Goal: Contribute content: Contribute content

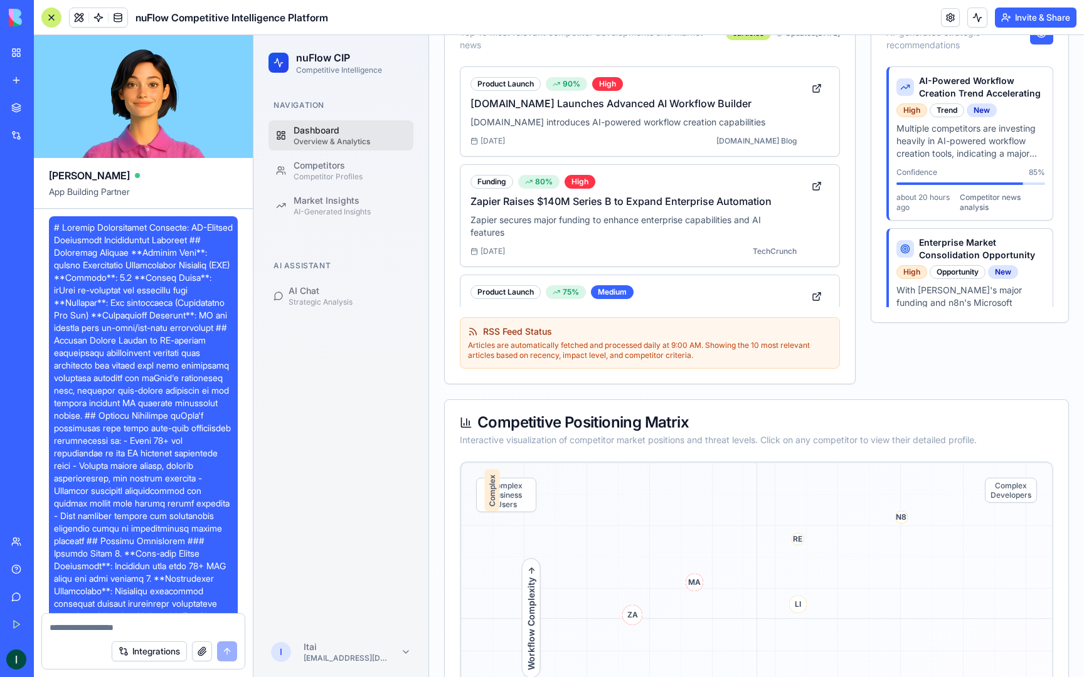
scroll to position [12277, 0]
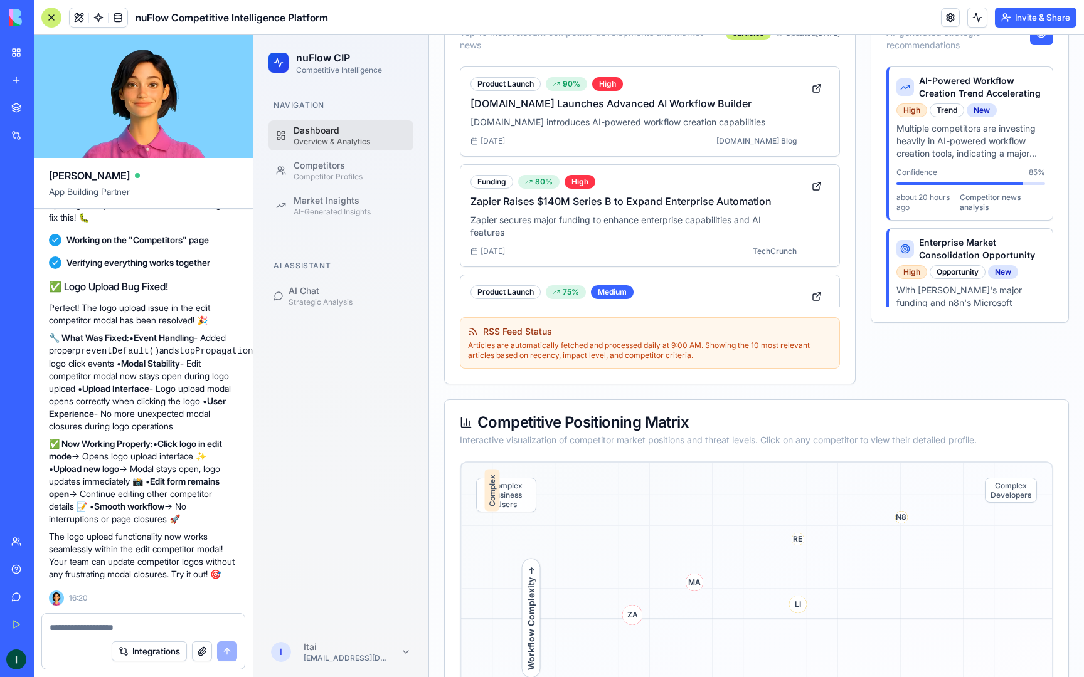
click at [68, 632] on textarea at bounding box center [144, 627] width 188 height 13
type textarea "*"
type textarea "**********"
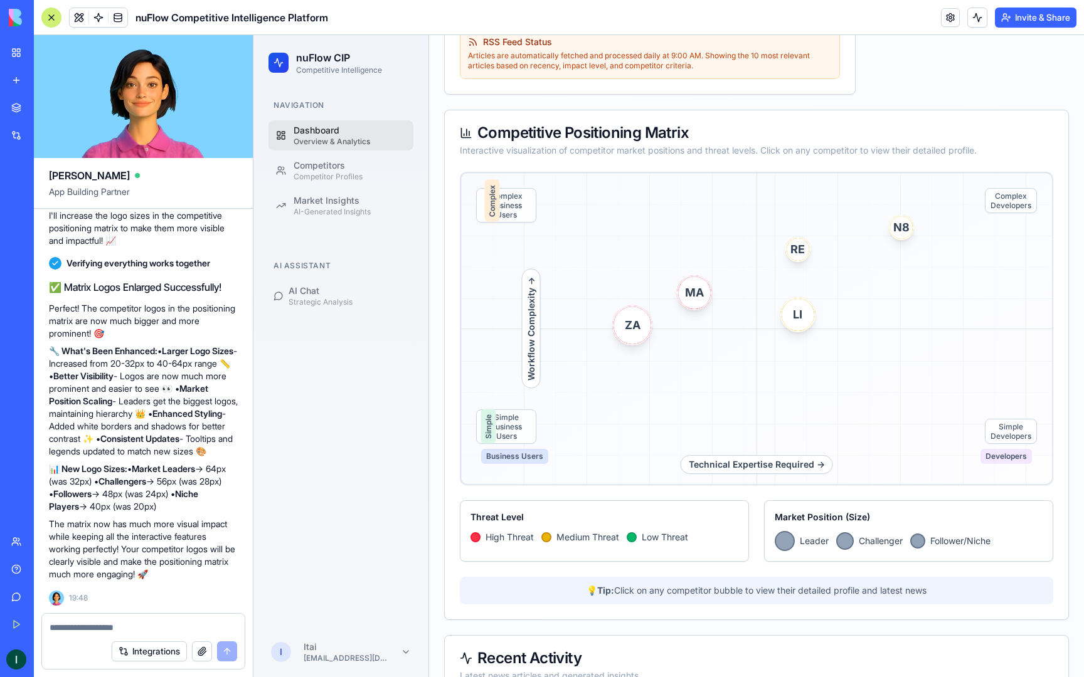
scroll to position [515, 0]
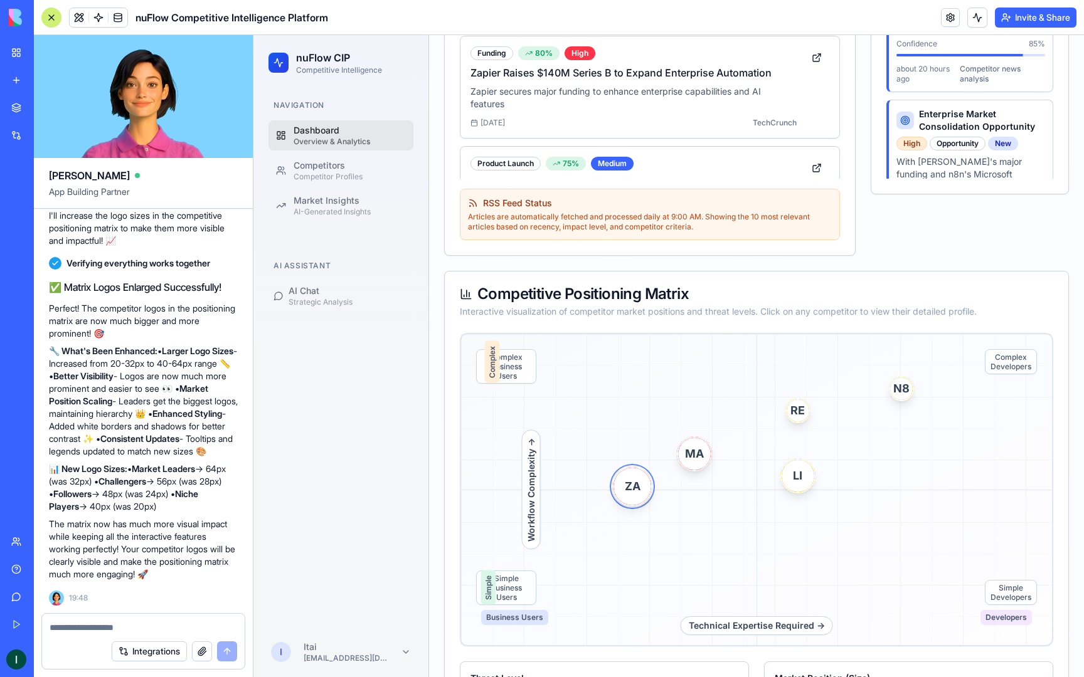
drag, startPoint x: 640, startPoint y: 496, endPoint x: 642, endPoint y: 525, distance: 28.9
click at [642, 525] on div "Technical Expertise Required → Workflow Complexity → Complex Business Users Com…" at bounding box center [756, 490] width 593 height 314
click at [146, 632] on textarea at bounding box center [144, 627] width 188 height 13
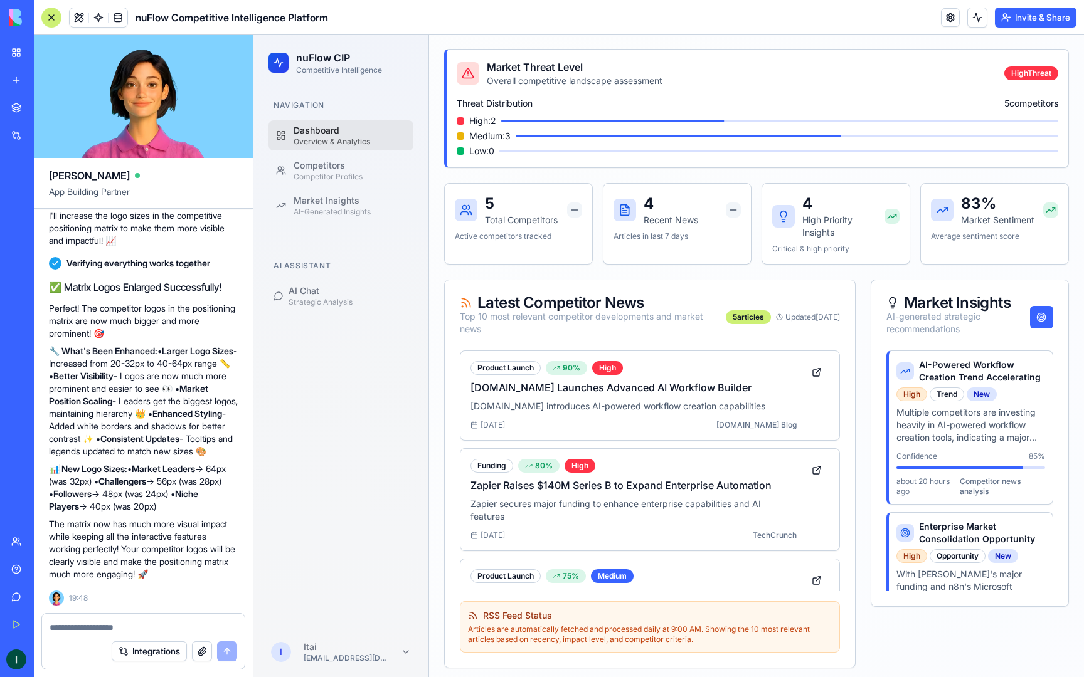
scroll to position [0, 0]
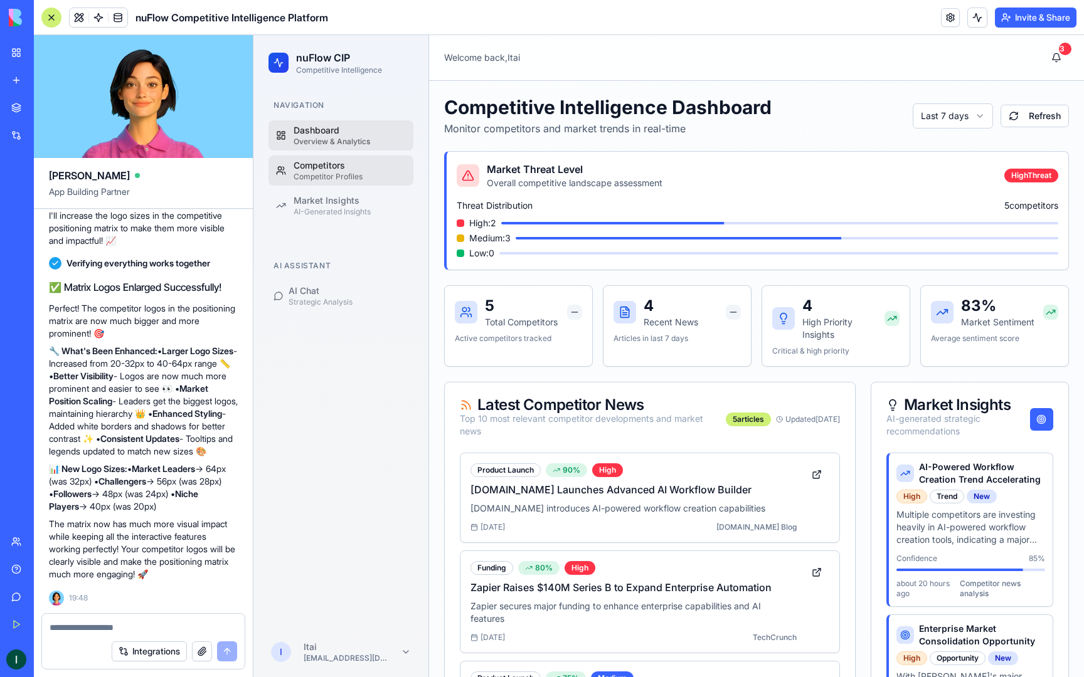
click at [292, 165] on link "Competitors Competitor Profiles" at bounding box center [340, 171] width 145 height 30
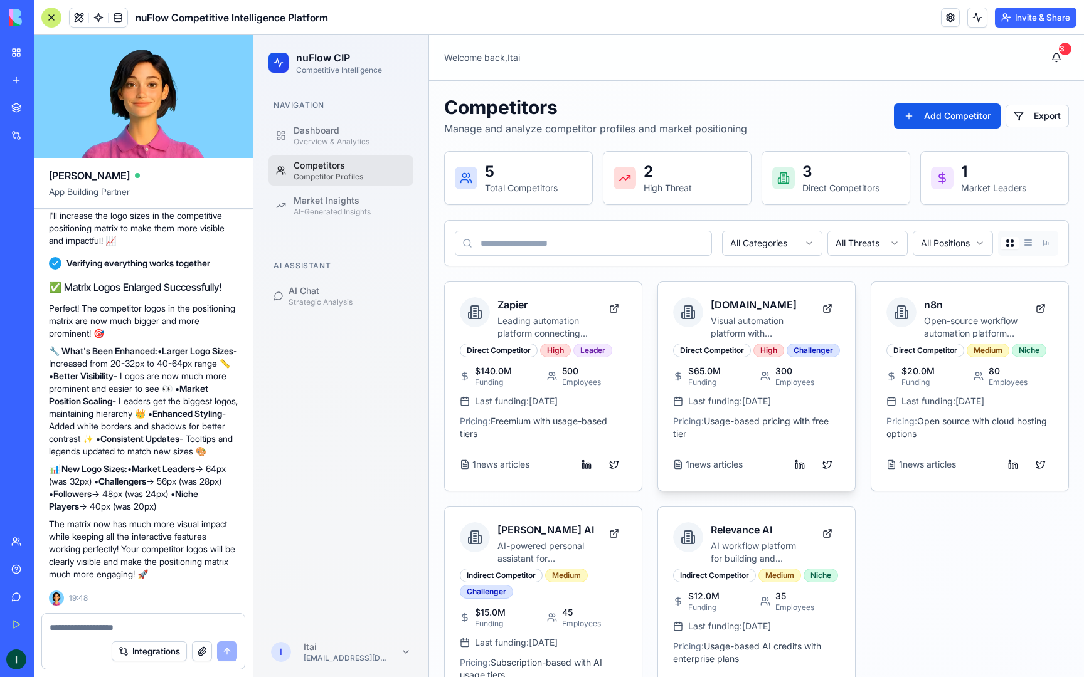
click at [725, 302] on h3 "[DOMAIN_NAME]" at bounding box center [759, 304] width 97 height 15
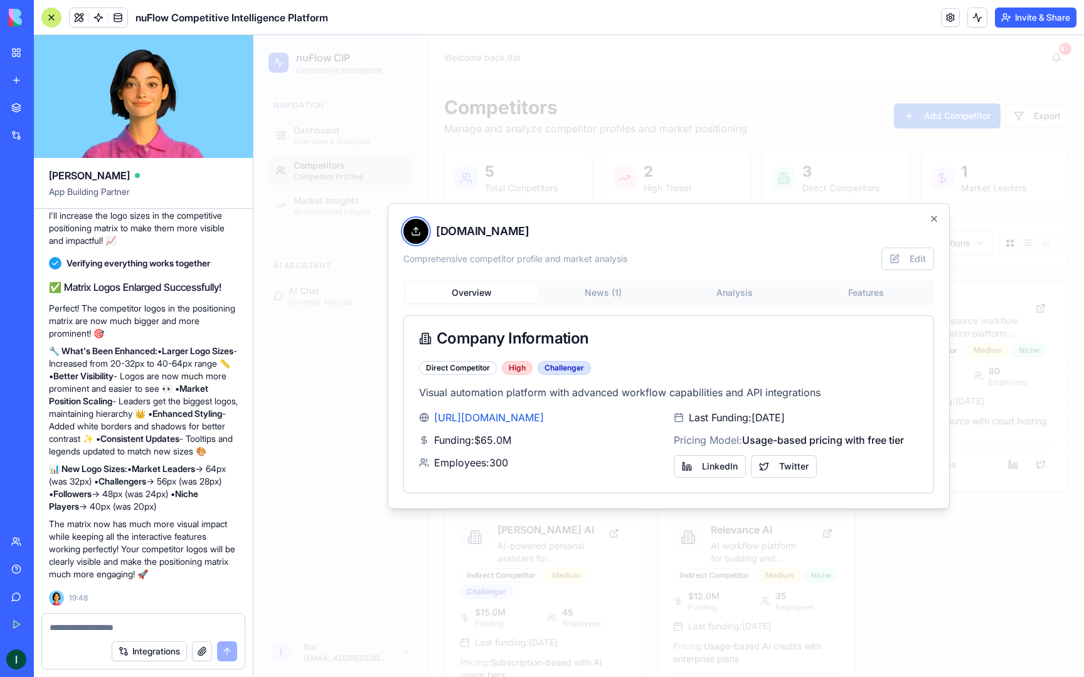
click at [420, 232] on icon at bounding box center [416, 231] width 10 height 10
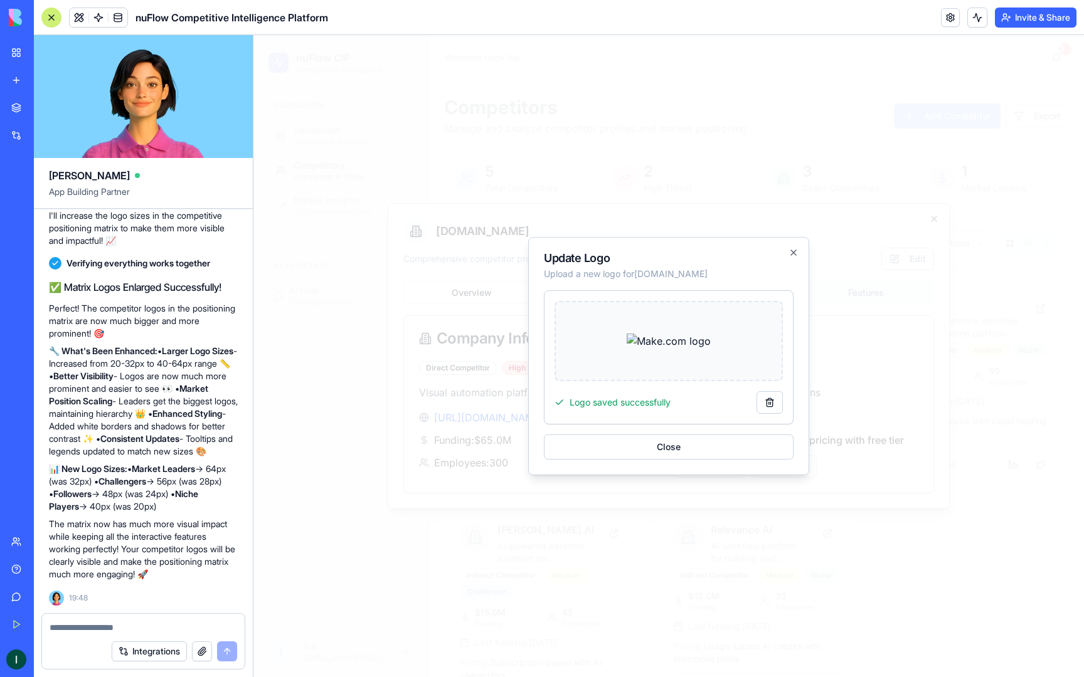
click at [642, 403] on div "Logo saved successfully" at bounding box center [612, 402] width 116 height 13
click at [659, 450] on button "Close" at bounding box center [669, 447] width 250 height 25
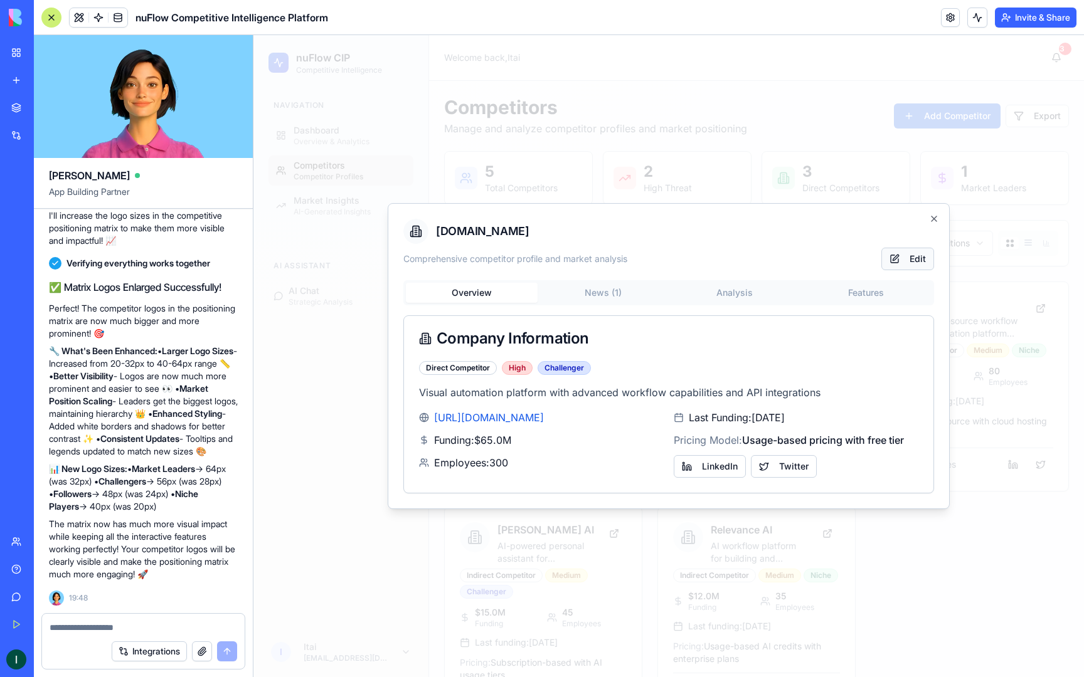
click at [917, 259] on button "Edit" at bounding box center [907, 259] width 53 height 23
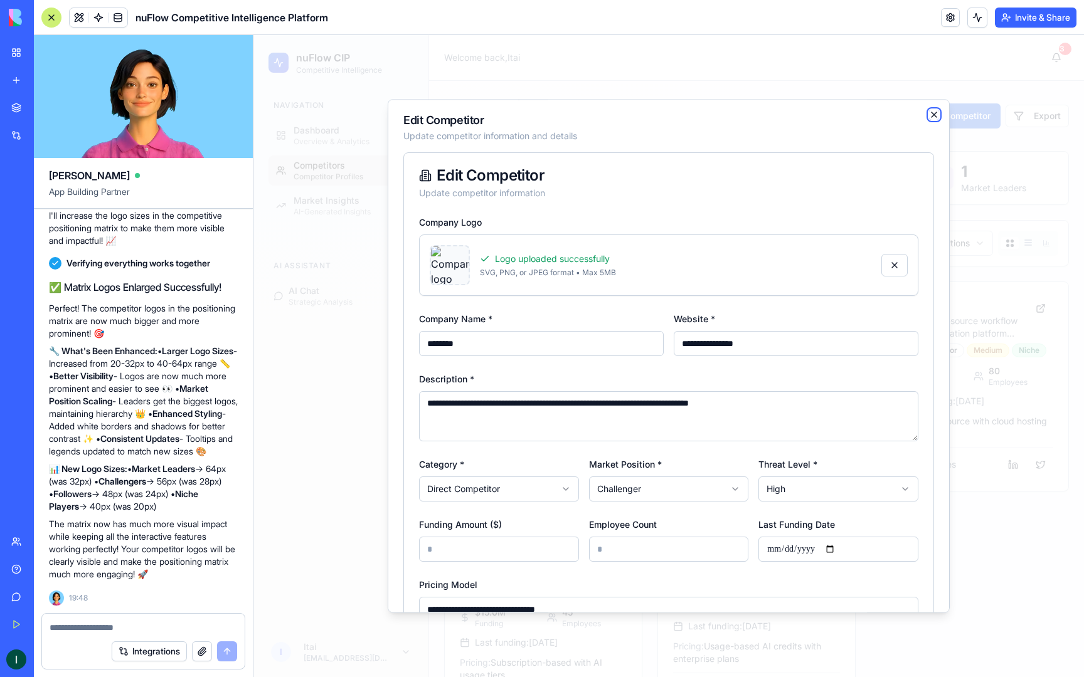
click at [929, 111] on icon "button" at bounding box center [934, 115] width 10 height 10
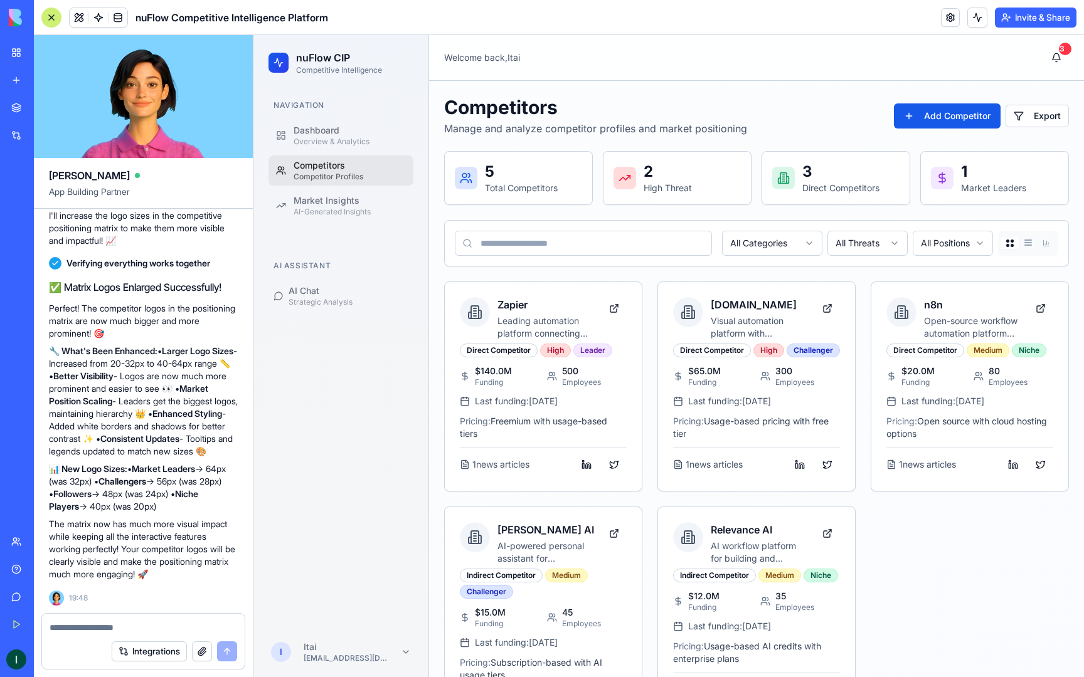
click at [98, 620] on div at bounding box center [143, 624] width 203 height 20
click at [95, 634] on div "Integrations" at bounding box center [143, 651] width 203 height 35
click at [95, 629] on textarea at bounding box center [144, 627] width 188 height 13
type textarea "*"
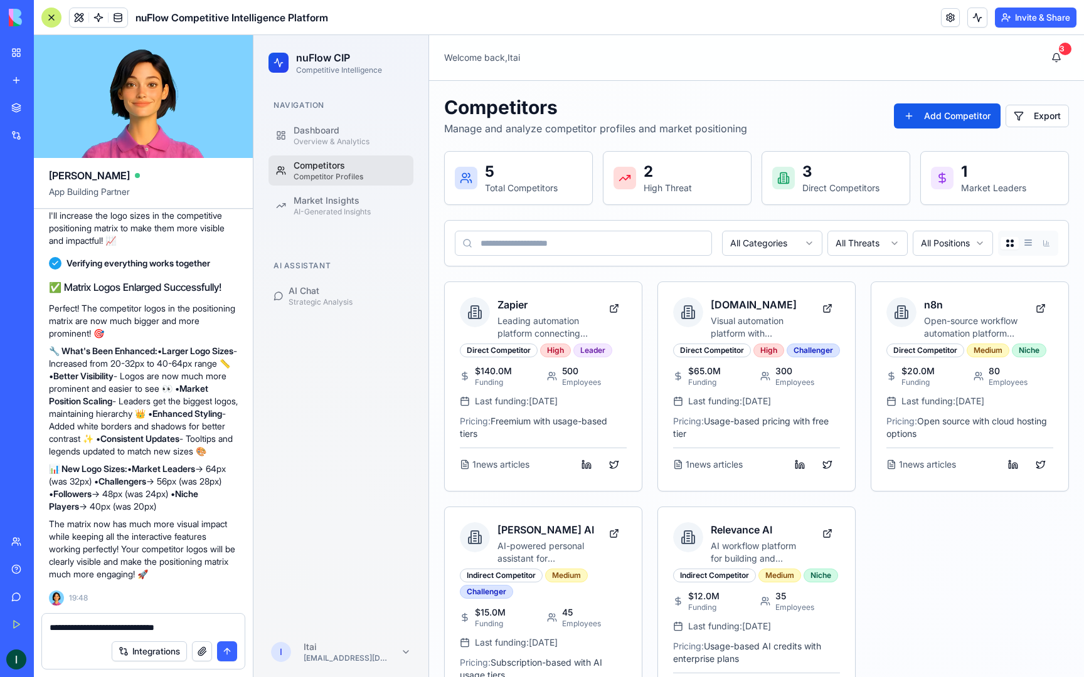
click at [83, 630] on textarea "**********" at bounding box center [144, 627] width 188 height 13
click at [207, 633] on textarea "**********" at bounding box center [144, 627] width 188 height 13
type textarea "**********"
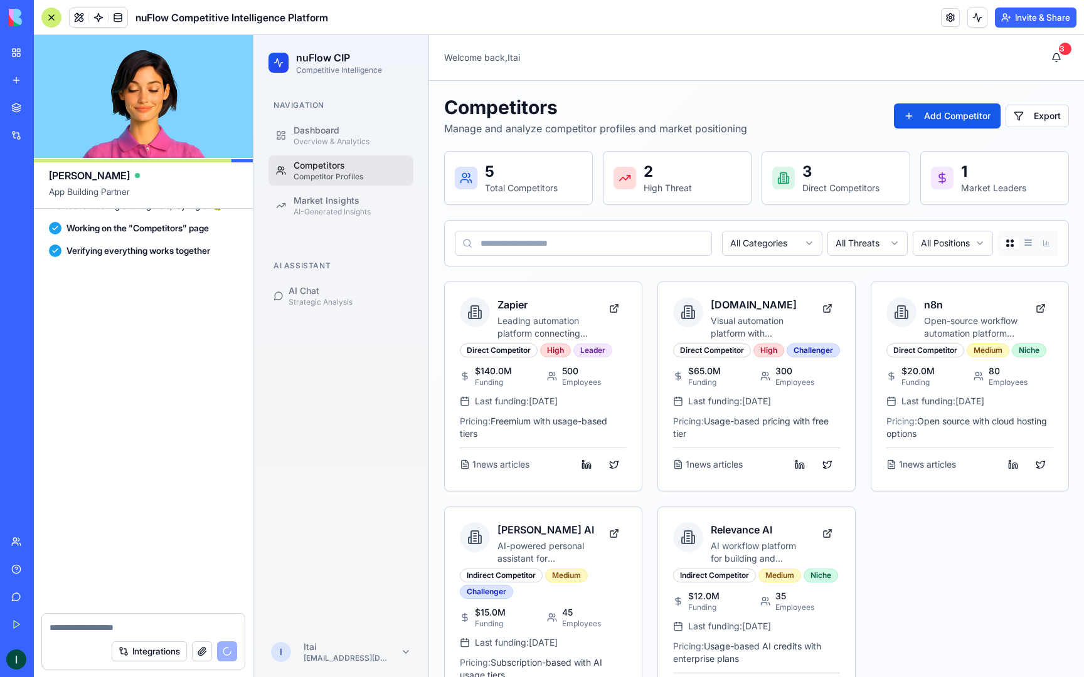
scroll to position [13316, 0]
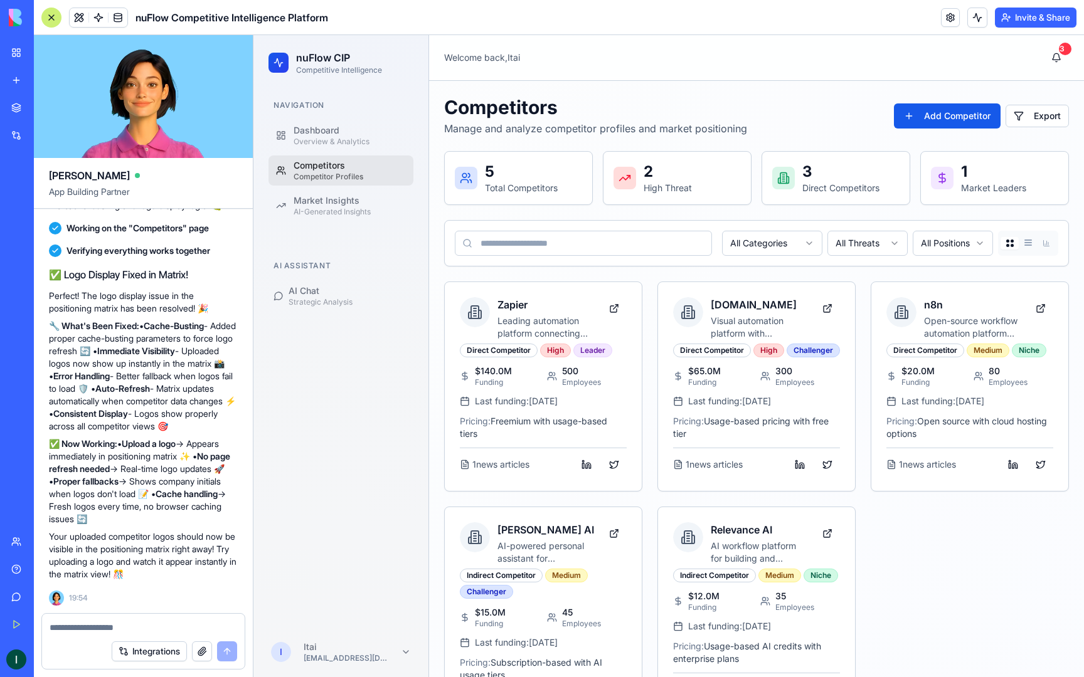
click at [357, 174] on div "Competitor Profiles" at bounding box center [349, 177] width 112 height 10
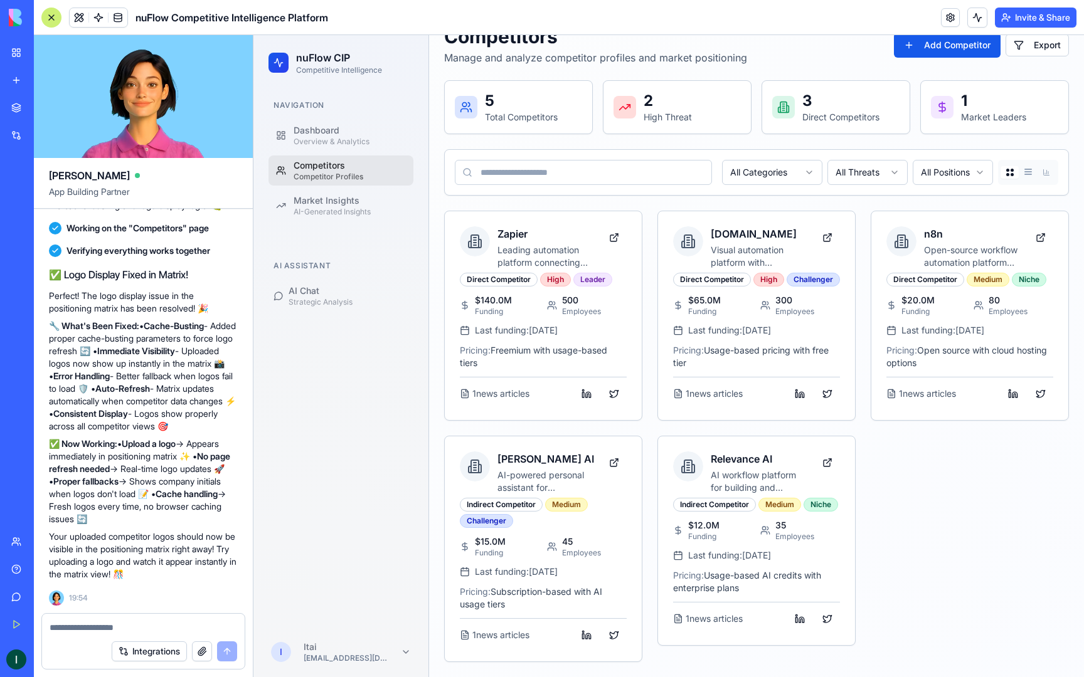
scroll to position [0, 0]
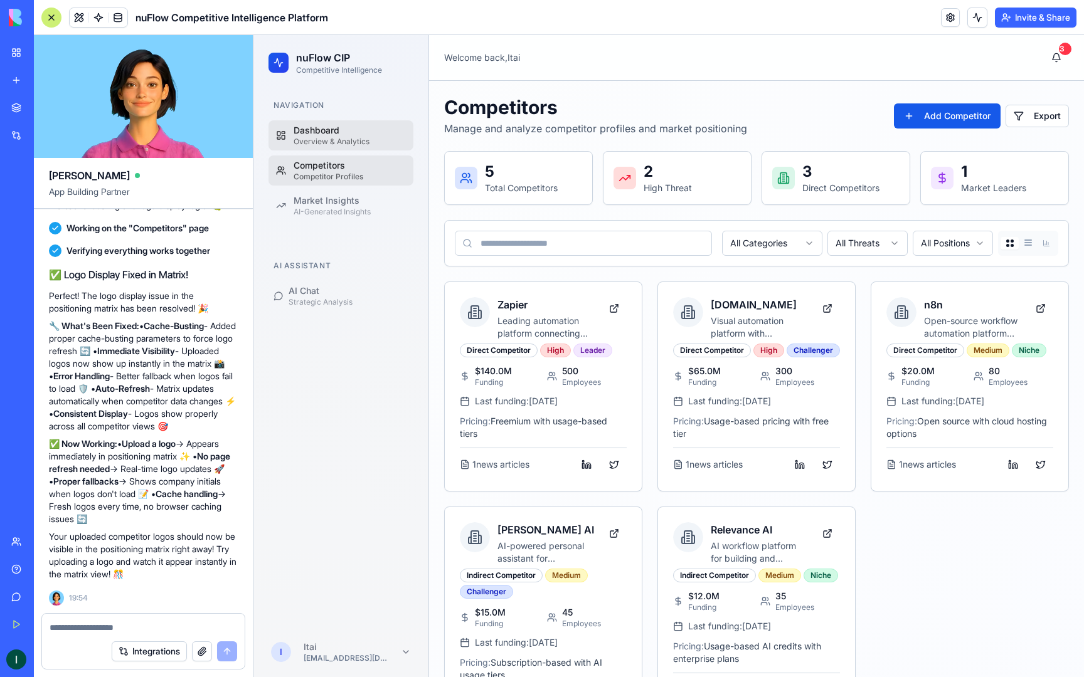
click at [319, 125] on div "Dashboard" at bounding box center [349, 130] width 112 height 13
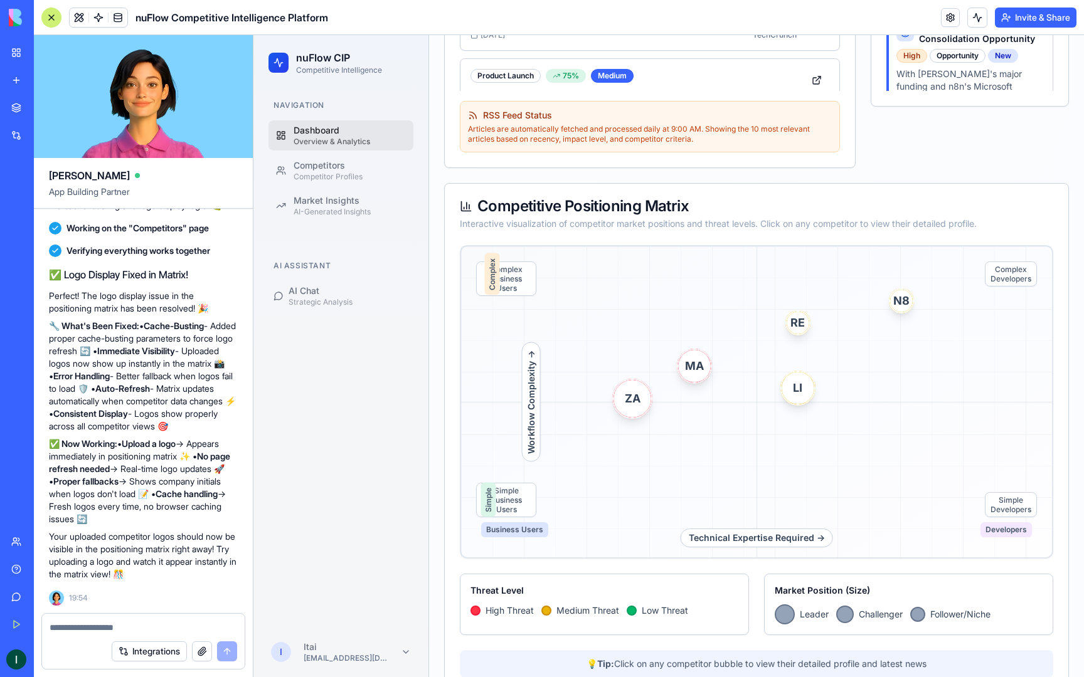
scroll to position [680, 0]
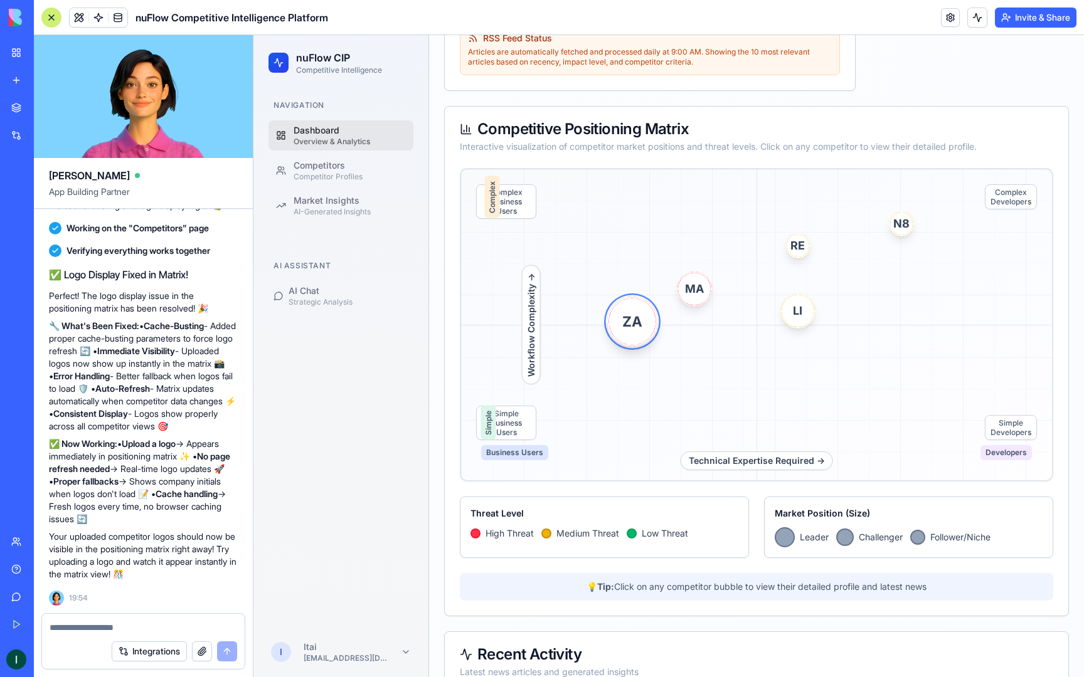
click at [624, 325] on span "ZA" at bounding box center [632, 322] width 19 height 22
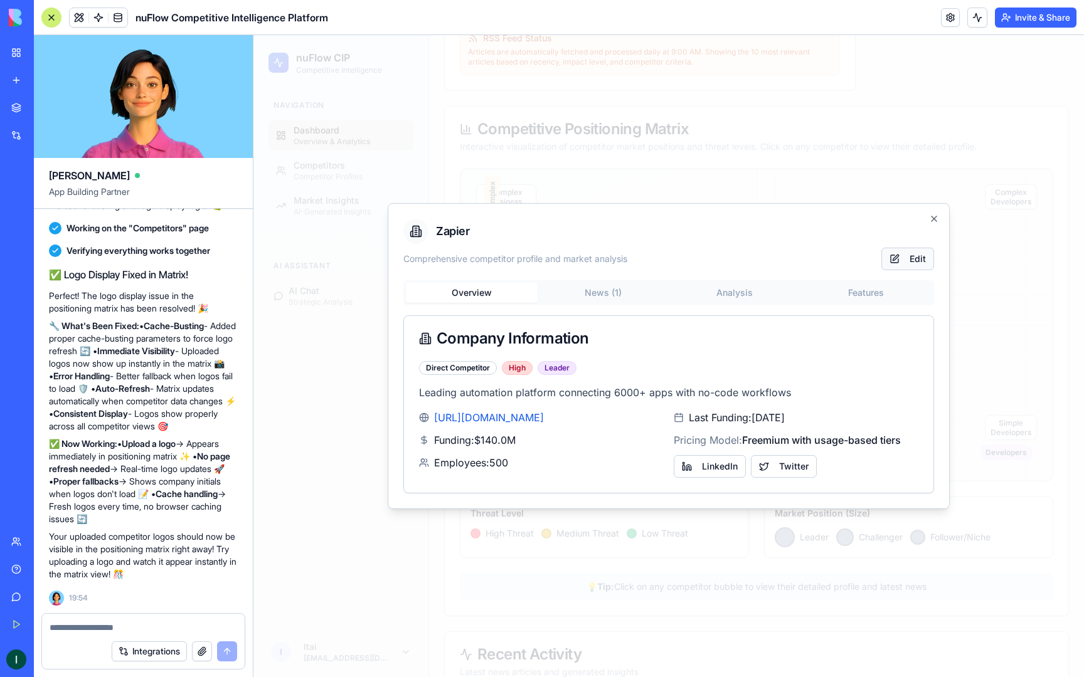
click at [914, 256] on button "Edit" at bounding box center [907, 259] width 53 height 23
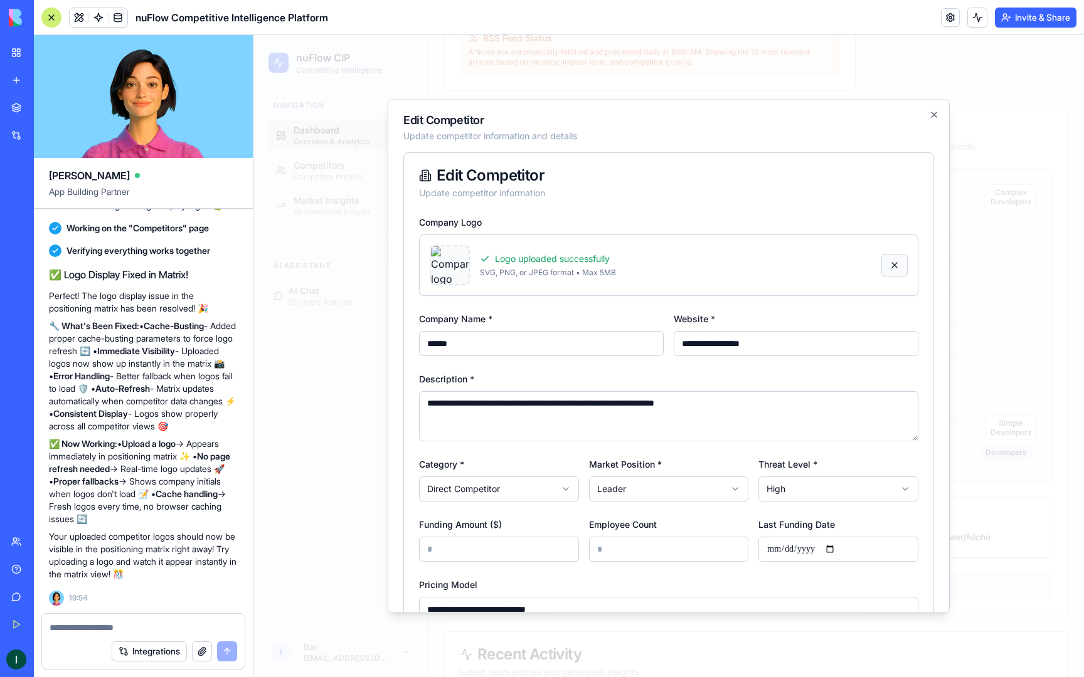
click at [893, 267] on button at bounding box center [894, 265] width 26 height 23
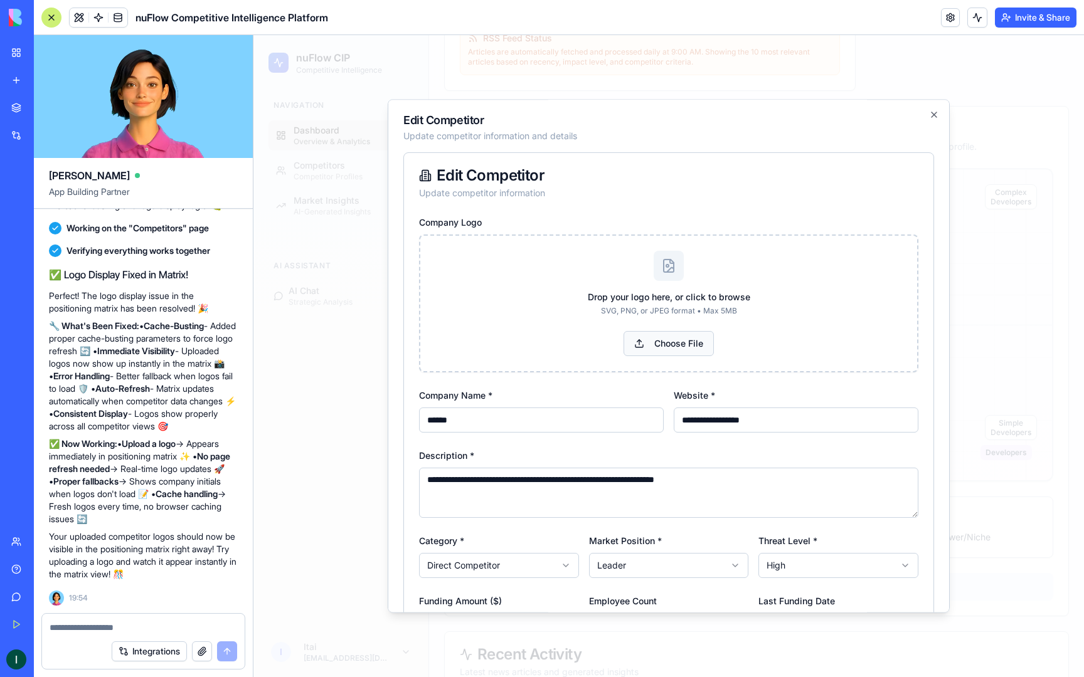
click at [692, 344] on button "Choose File" at bounding box center [668, 343] width 90 height 25
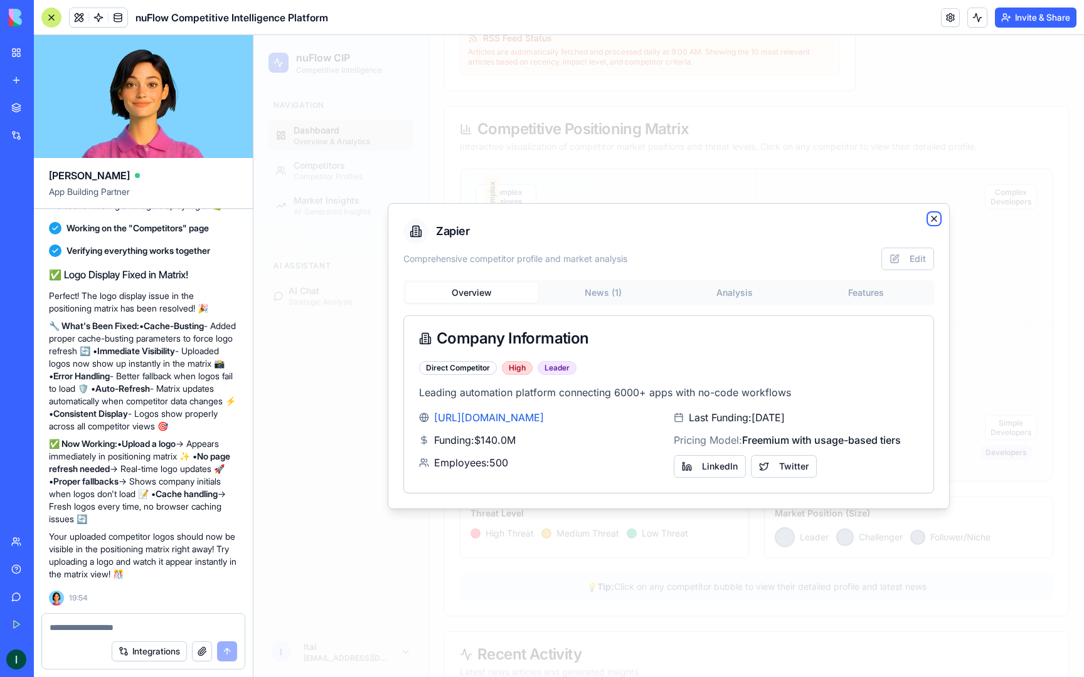
click at [936, 222] on icon "button" at bounding box center [934, 219] width 10 height 10
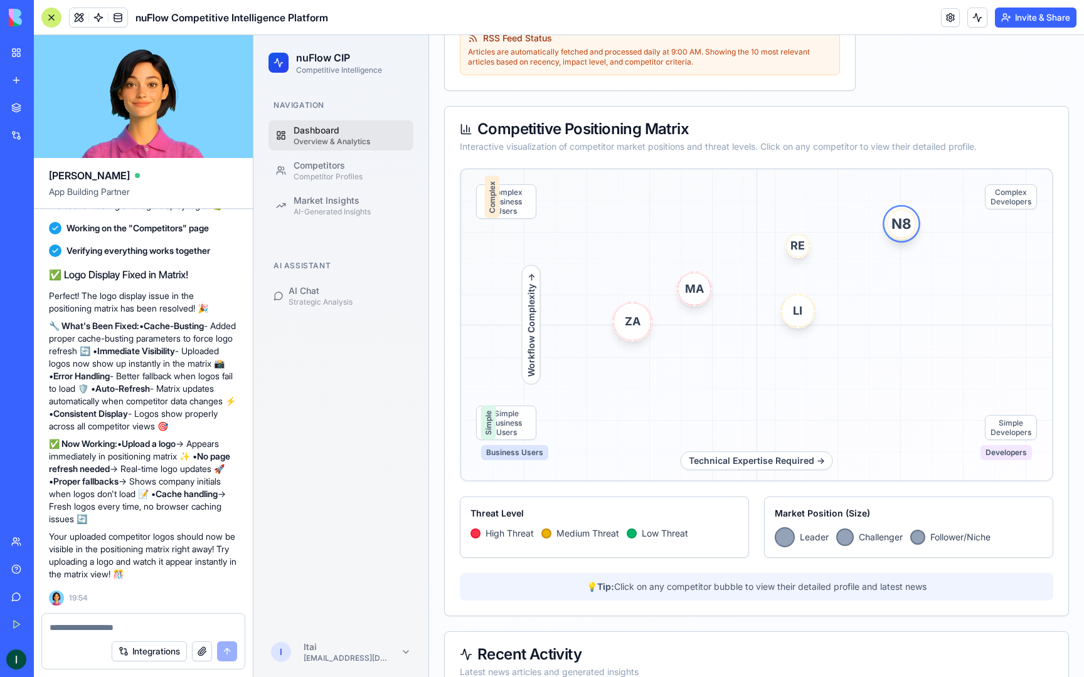
click at [905, 225] on span "N8" at bounding box center [901, 224] width 21 height 22
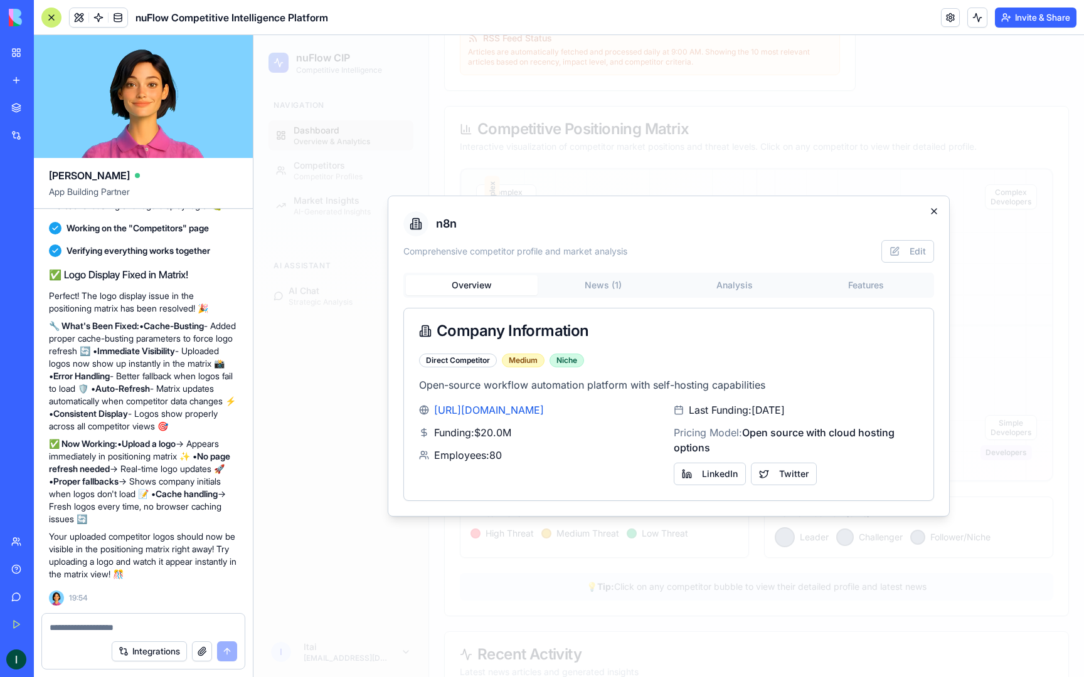
click at [934, 214] on icon "button" at bounding box center [934, 211] width 10 height 10
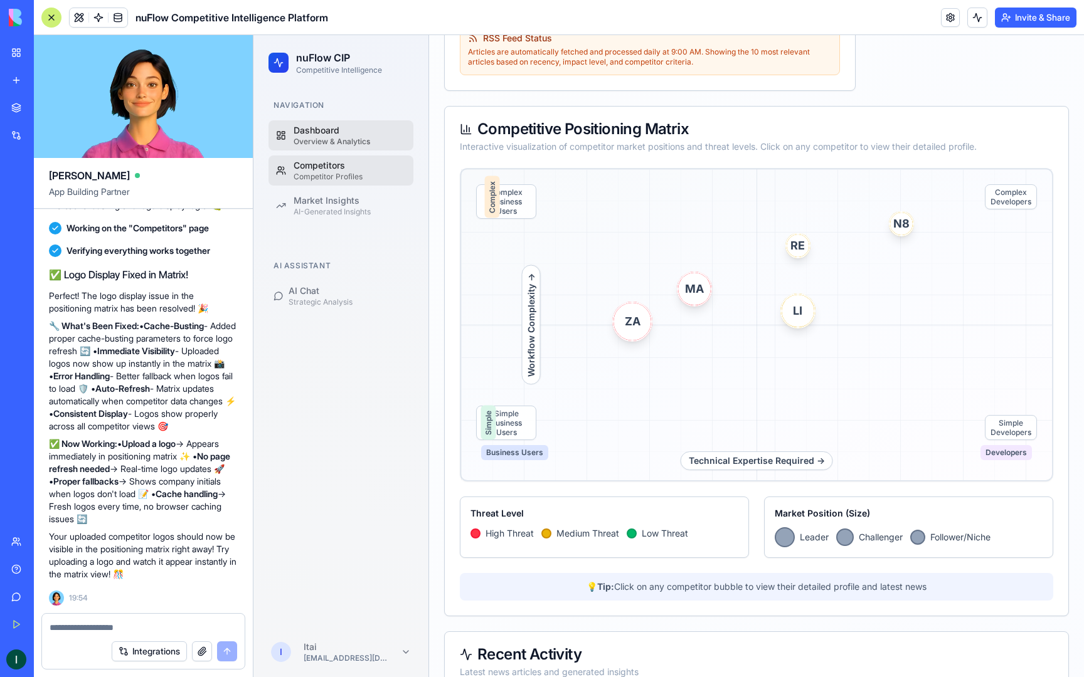
click at [344, 163] on div "Competitors" at bounding box center [349, 165] width 112 height 13
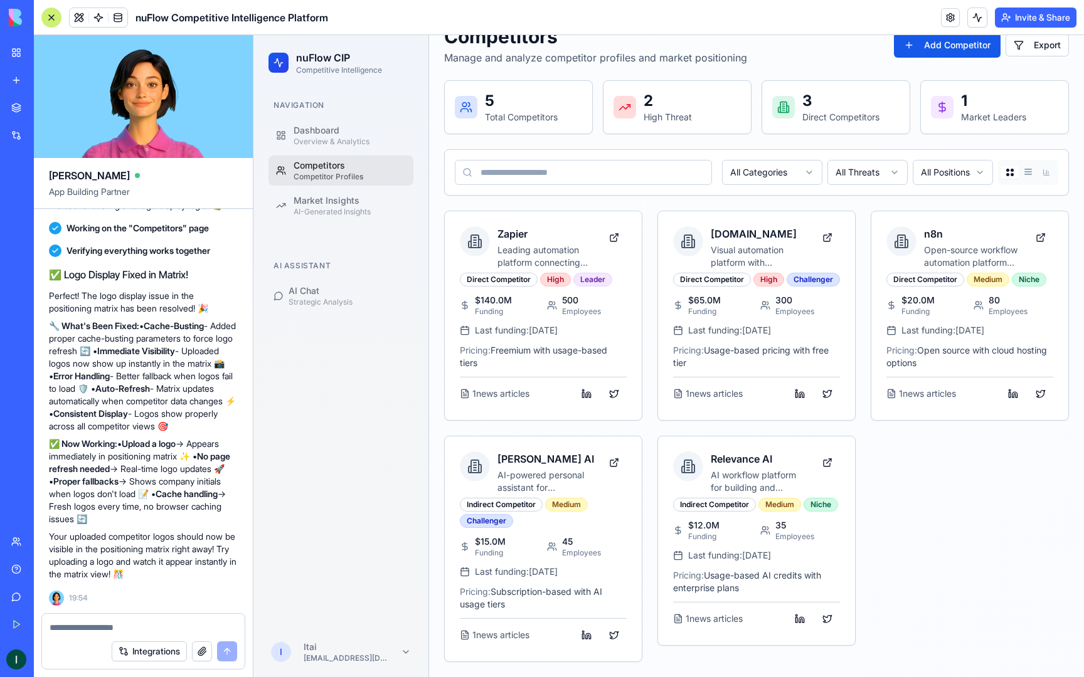
scroll to position [87, 0]
click at [586, 226] on h3 "Zapier" at bounding box center [545, 233] width 97 height 15
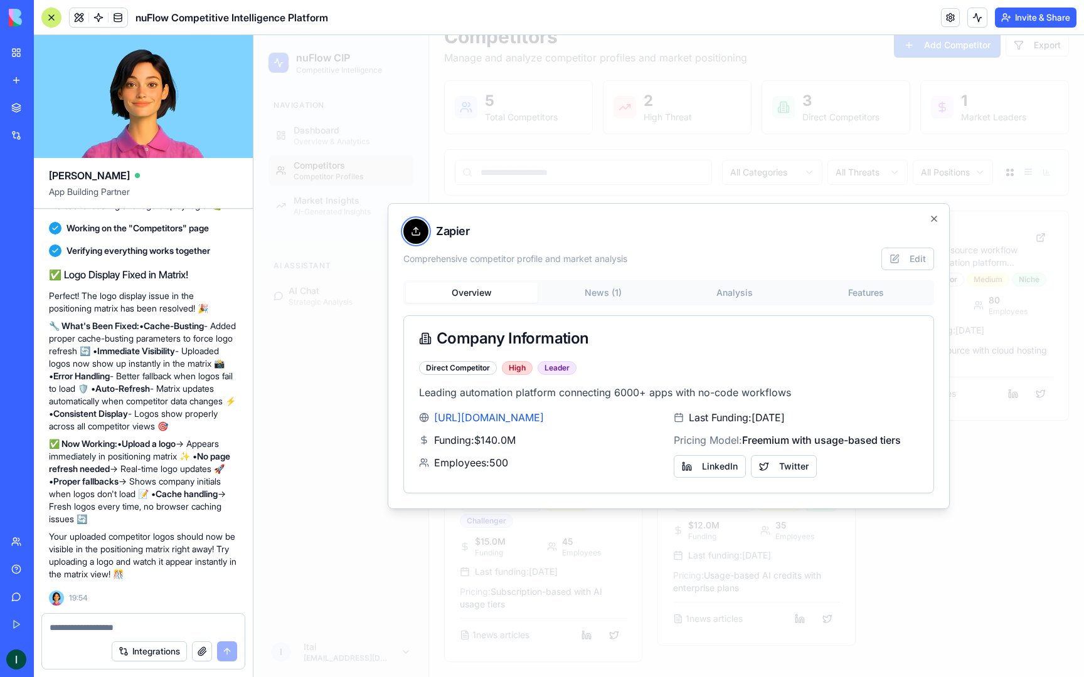
click at [421, 236] on div at bounding box center [415, 231] width 25 height 25
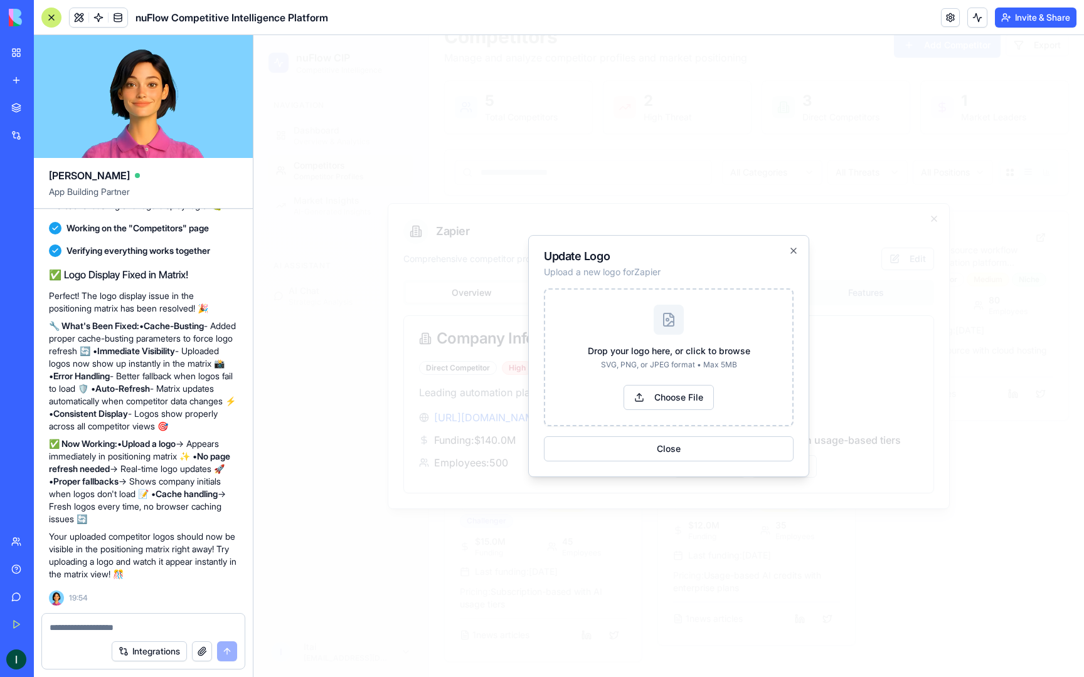
click at [685, 411] on div "Drop your logo here, or click to browse SVG, PNG, or JPEG format • Max 5MB Choo…" at bounding box center [668, 357] width 247 height 135
click at [685, 402] on button "Choose File" at bounding box center [668, 397] width 90 height 25
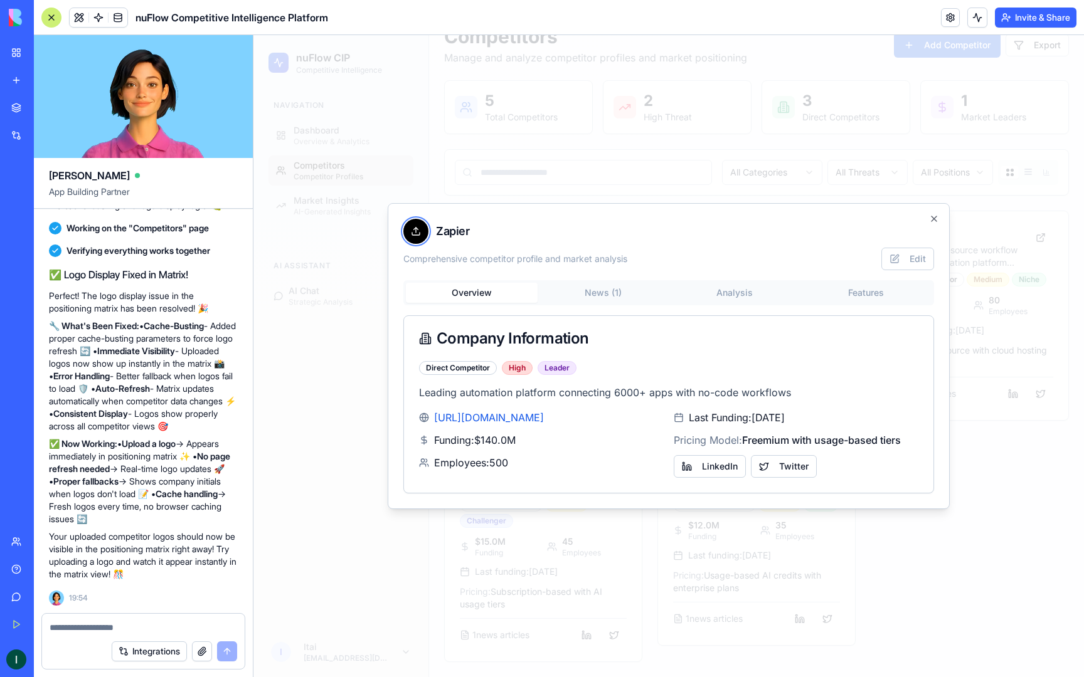
click at [425, 234] on div at bounding box center [415, 231] width 25 height 25
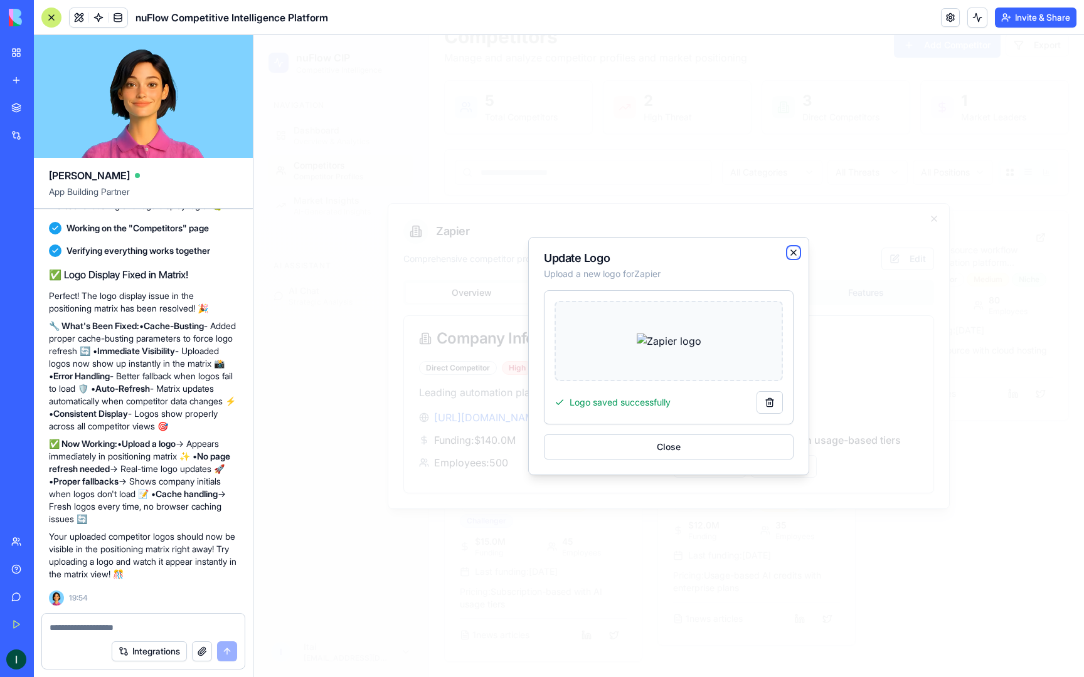
click at [793, 248] on icon "button" at bounding box center [793, 253] width 10 height 10
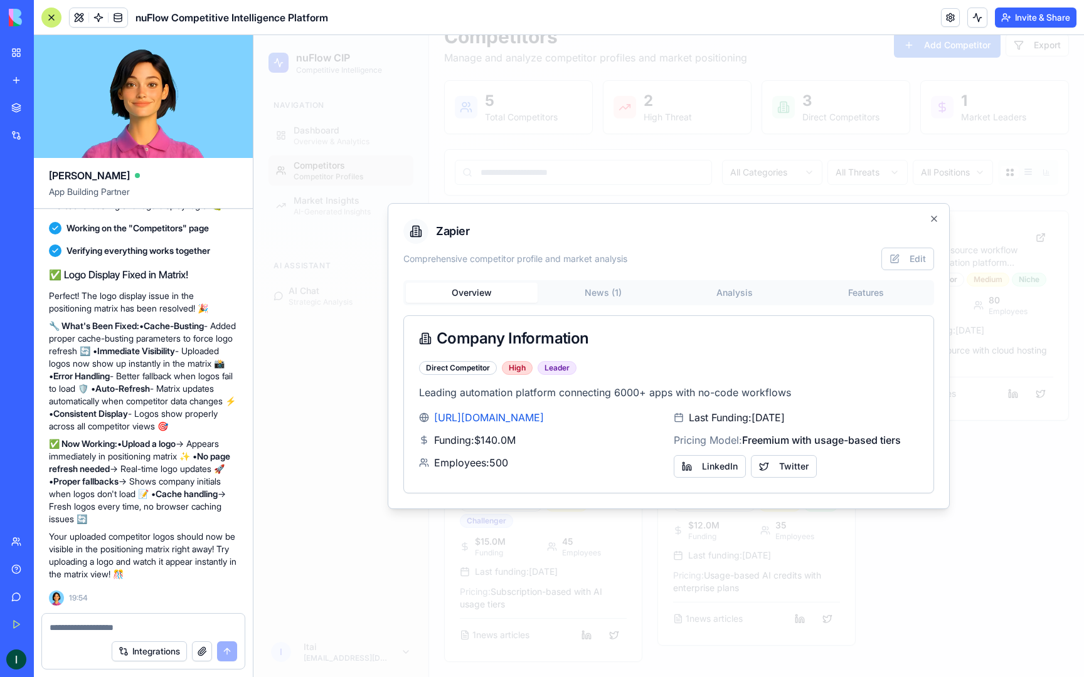
click at [933, 213] on div "Zapier Comprehensive competitor profile and market analysis Edit Overview News …" at bounding box center [669, 356] width 562 height 306
click at [933, 221] on icon "button" at bounding box center [934, 219] width 10 height 10
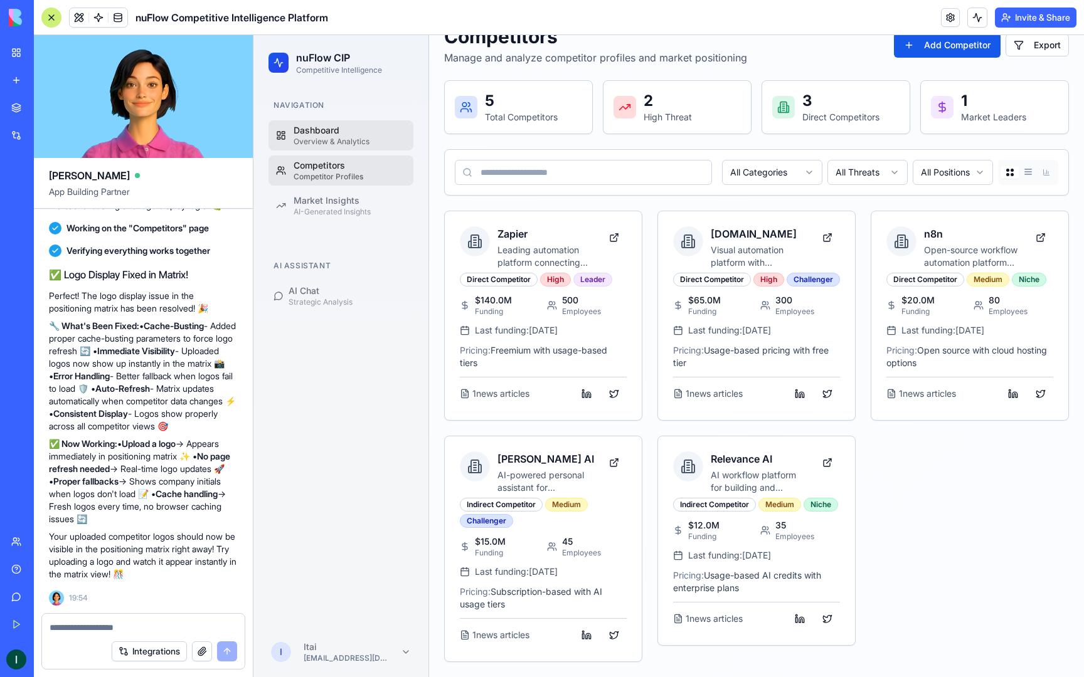
click at [347, 125] on div "Dashboard" at bounding box center [349, 130] width 112 height 13
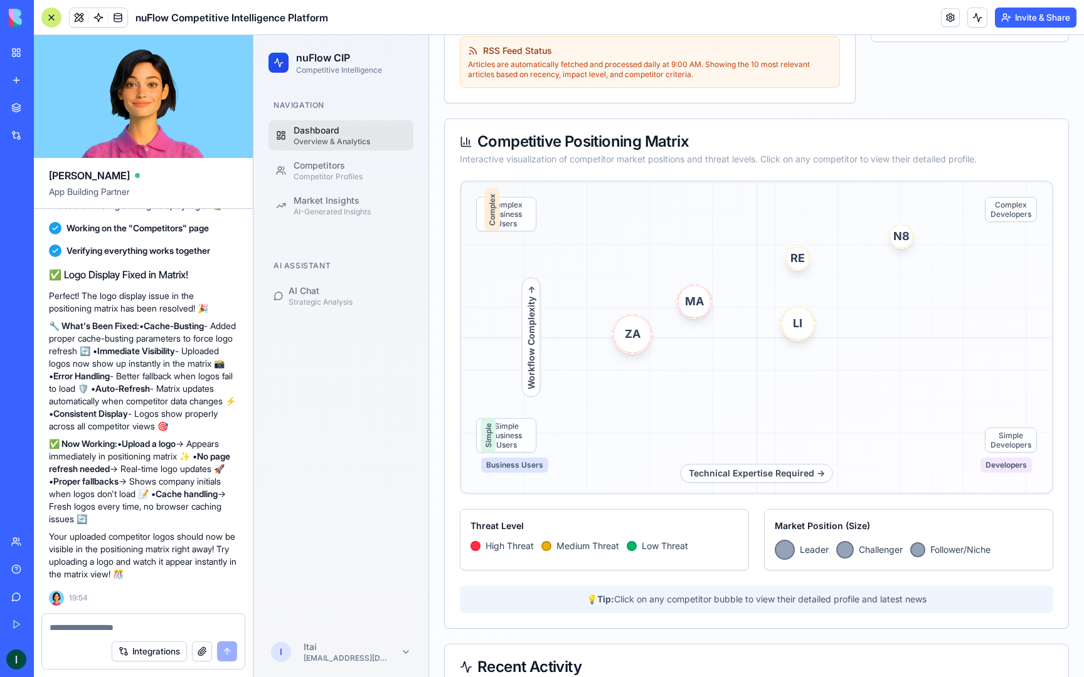
scroll to position [640, 0]
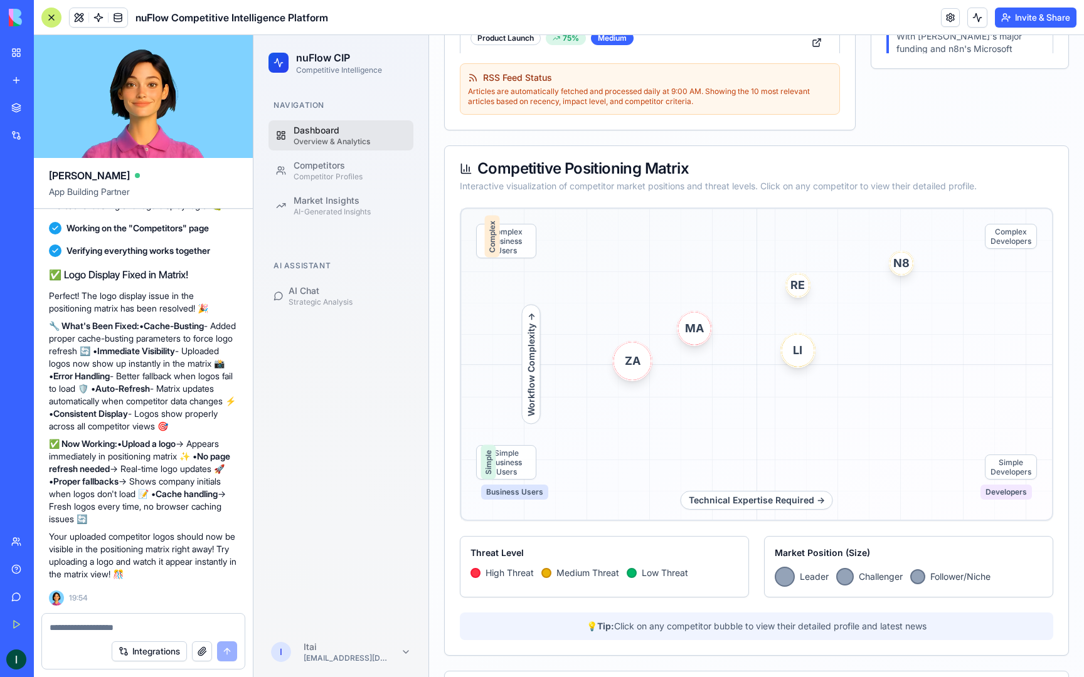
click at [160, 623] on textarea at bounding box center [144, 627] width 188 height 13
type textarea "**********"
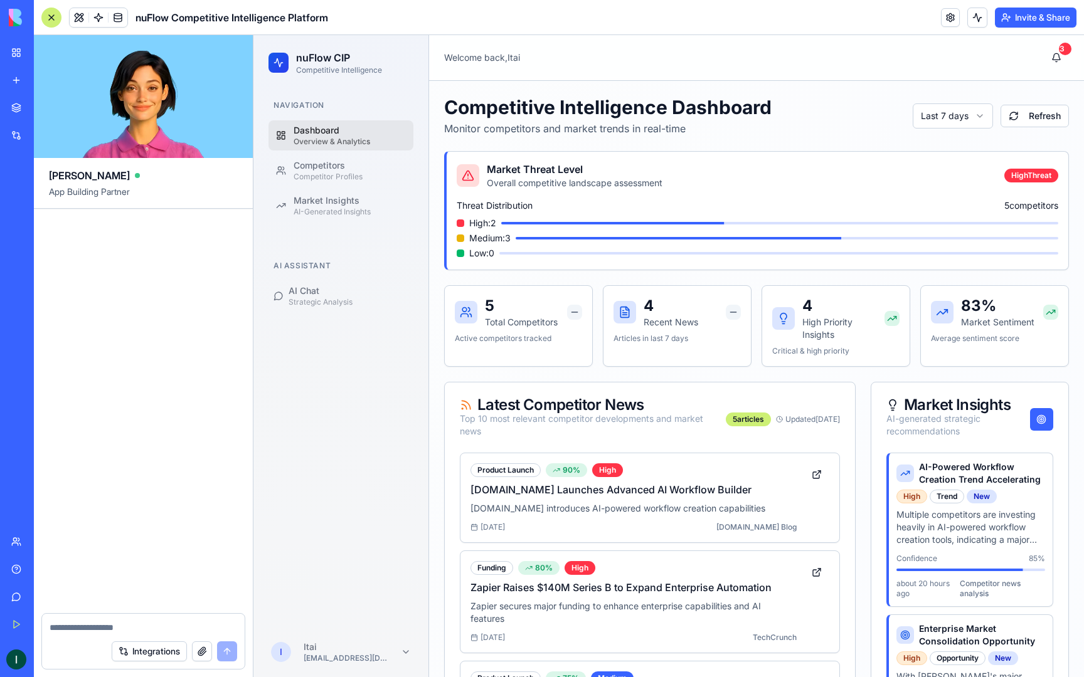
scroll to position [13963, 0]
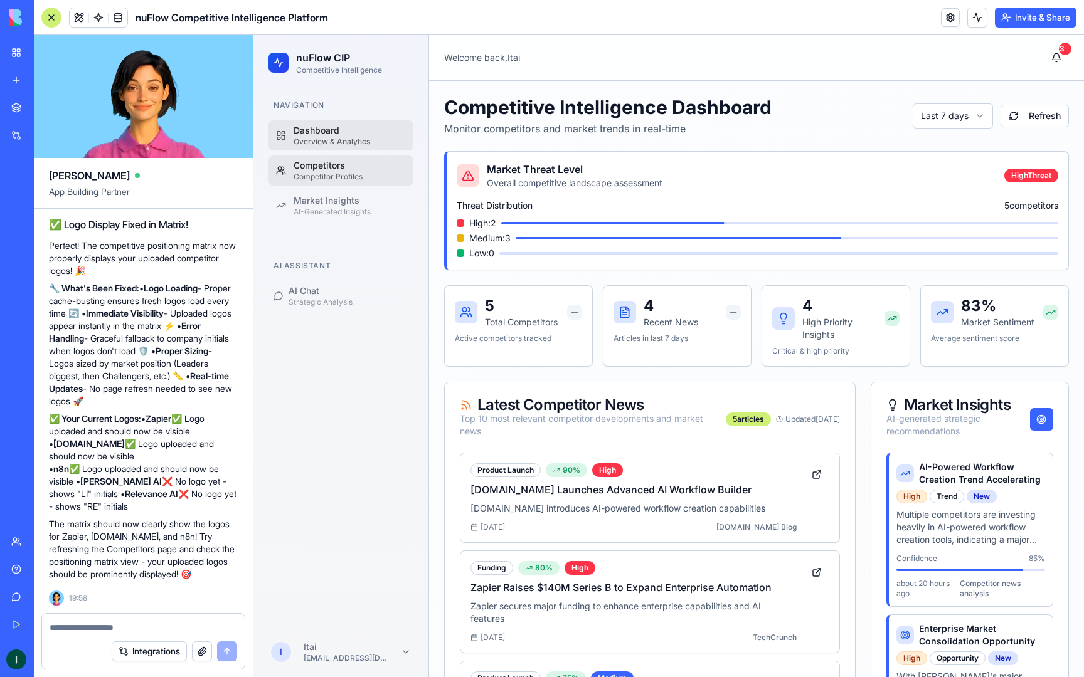
click at [330, 174] on div "Competitor Profiles" at bounding box center [349, 177] width 112 height 10
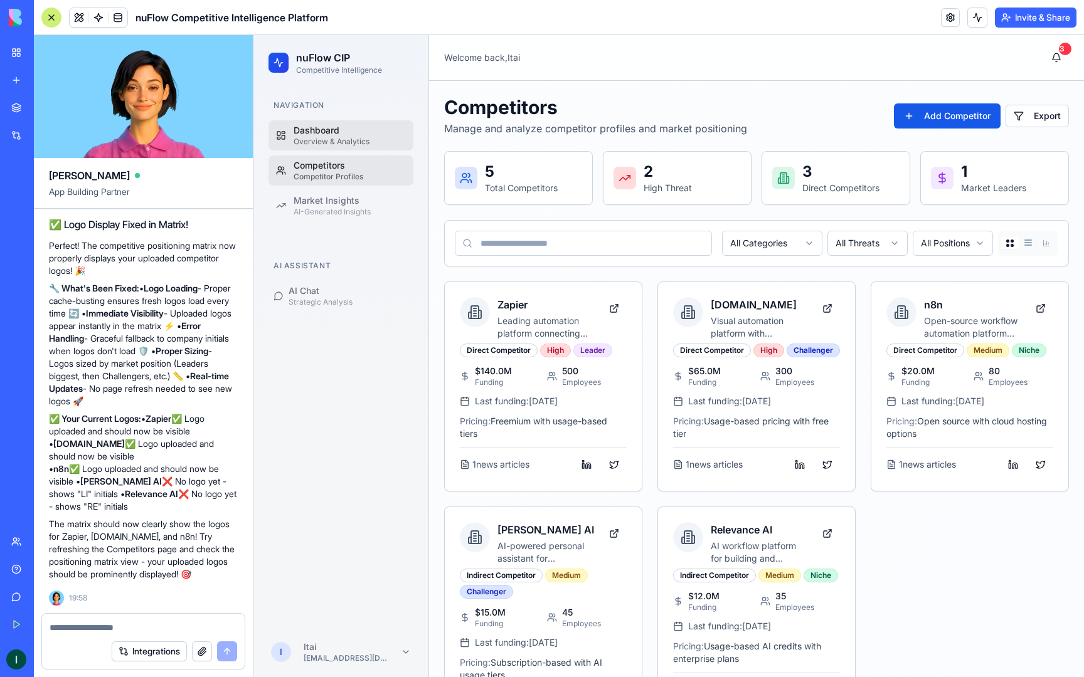
click at [341, 146] on div "Overview & Analytics" at bounding box center [349, 142] width 112 height 10
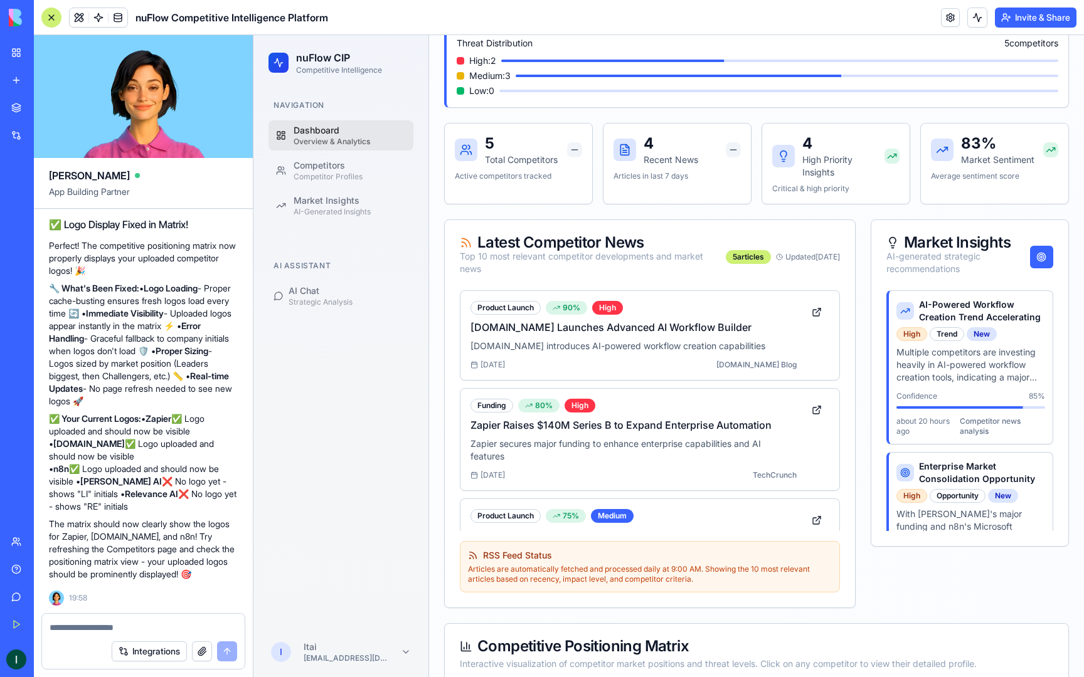
scroll to position [620, 0]
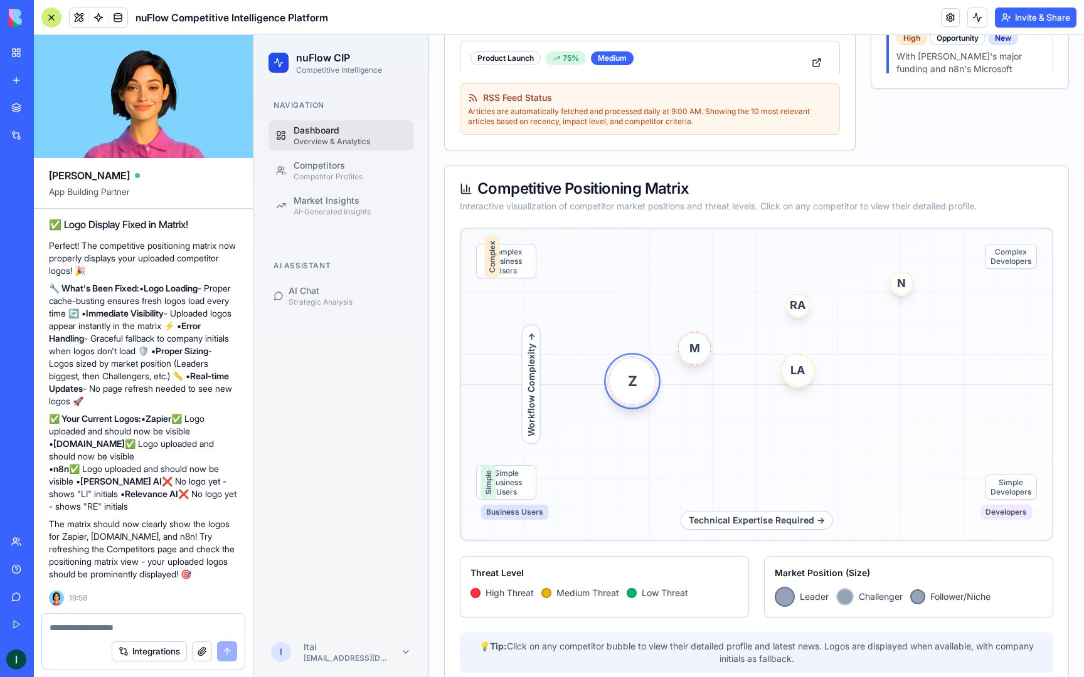
click at [627, 390] on span "Z" at bounding box center [632, 381] width 47 height 47
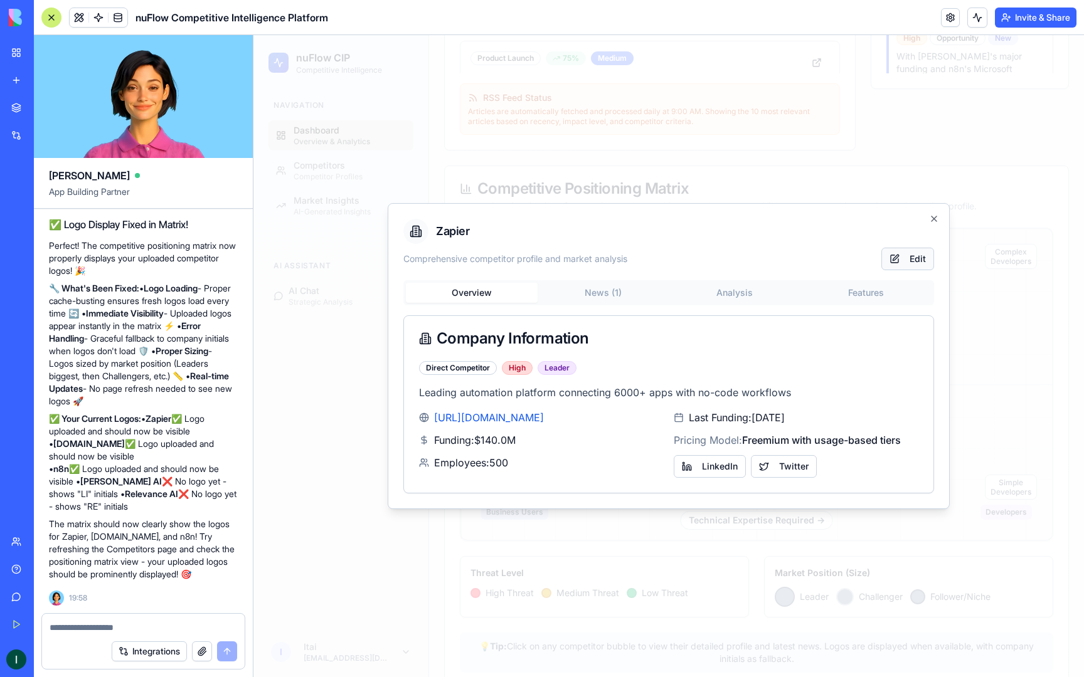
click at [899, 253] on button "Edit" at bounding box center [907, 259] width 53 height 23
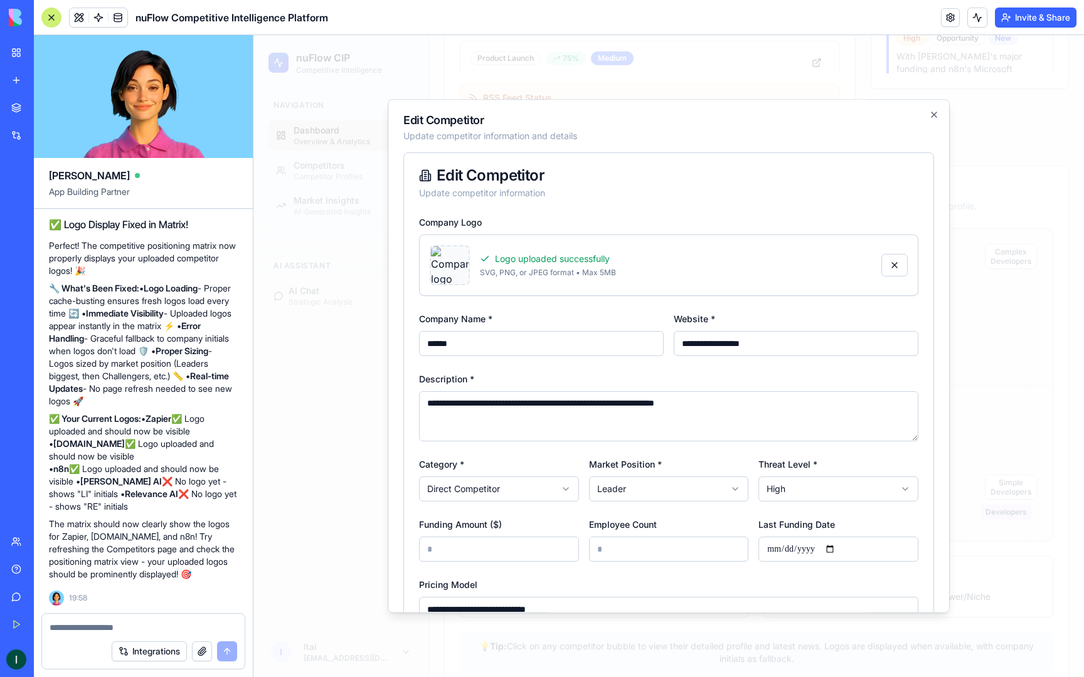
click at [427, 174] on icon at bounding box center [425, 175] width 13 height 13
click at [938, 108] on div "**********" at bounding box center [669, 356] width 562 height 514
click at [934, 115] on icon "button" at bounding box center [933, 114] width 5 height 5
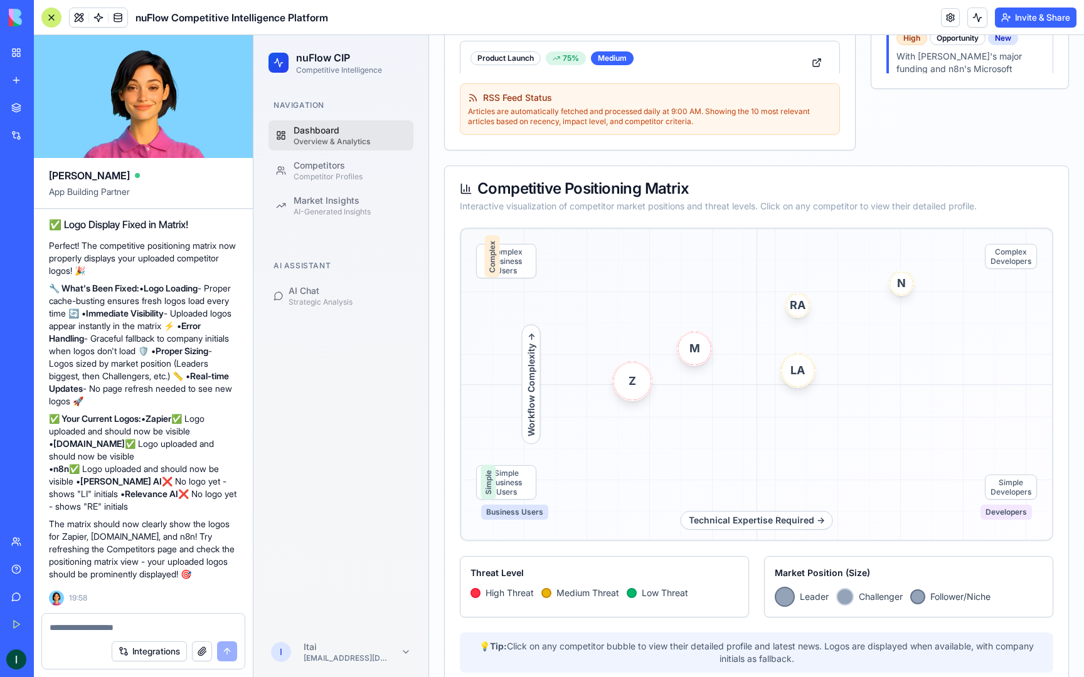
click at [95, 623] on textarea at bounding box center [144, 627] width 188 height 13
click at [905, 283] on span "N" at bounding box center [901, 283] width 11 height 22
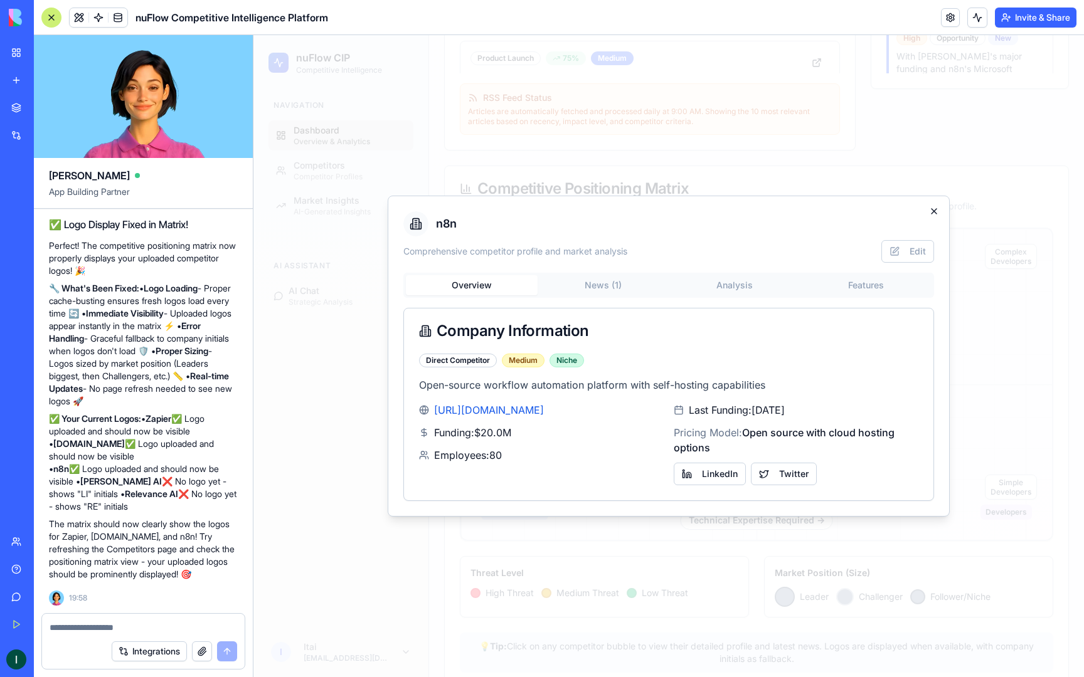
click at [931, 209] on icon "button" at bounding box center [934, 211] width 10 height 10
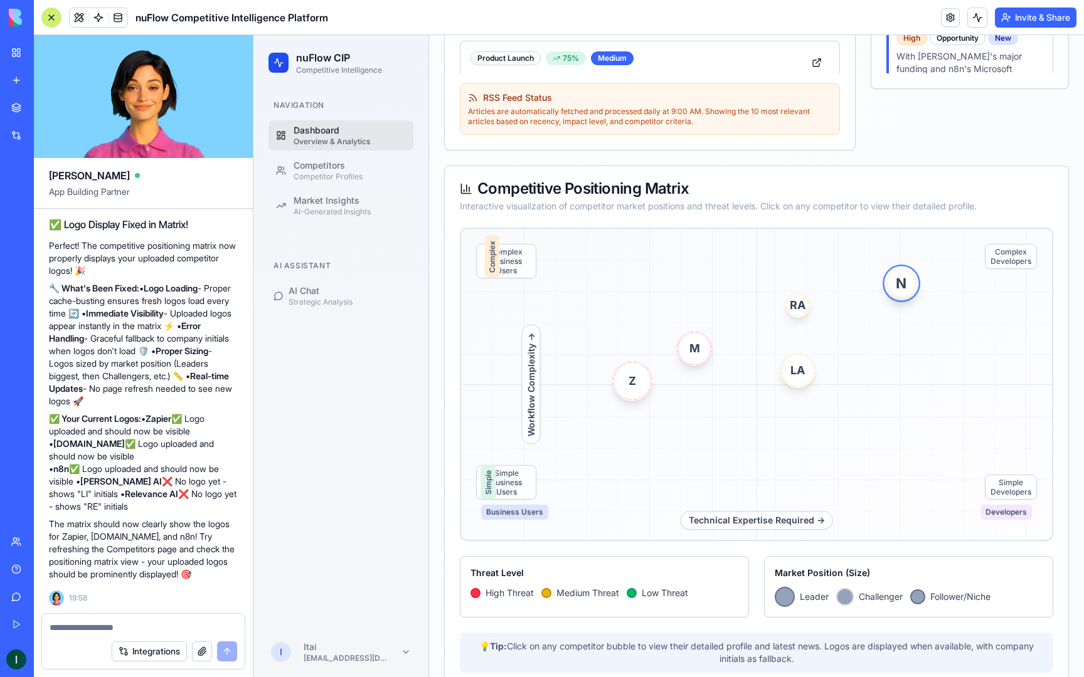
click at [900, 285] on span "N" at bounding box center [901, 283] width 11 height 22
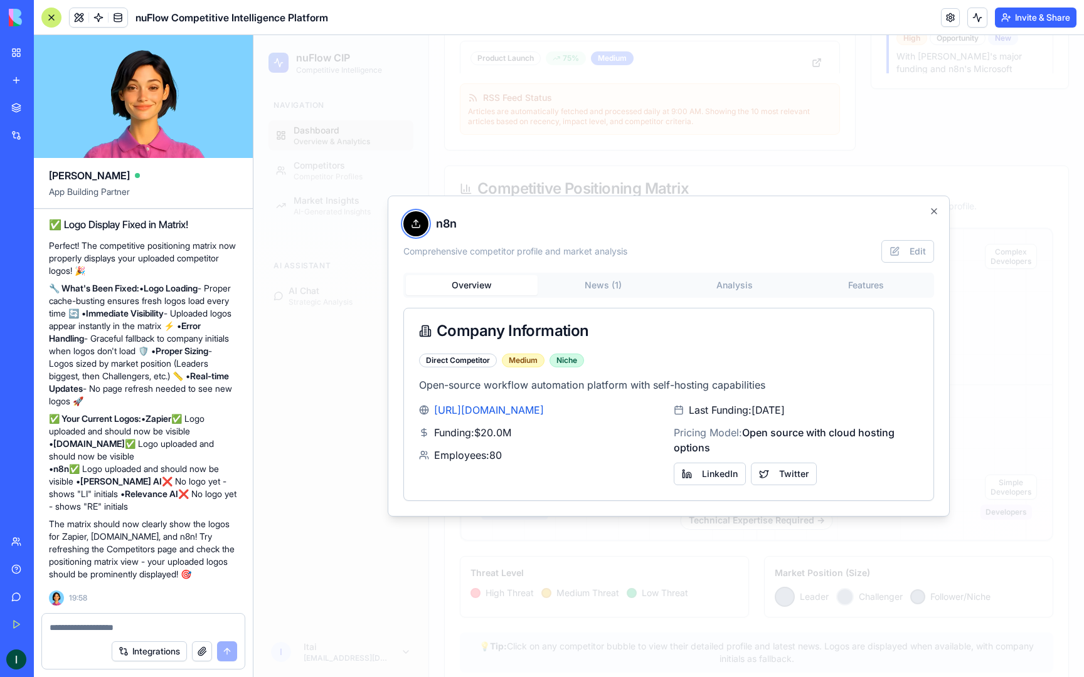
click at [415, 228] on icon at bounding box center [416, 224] width 10 height 10
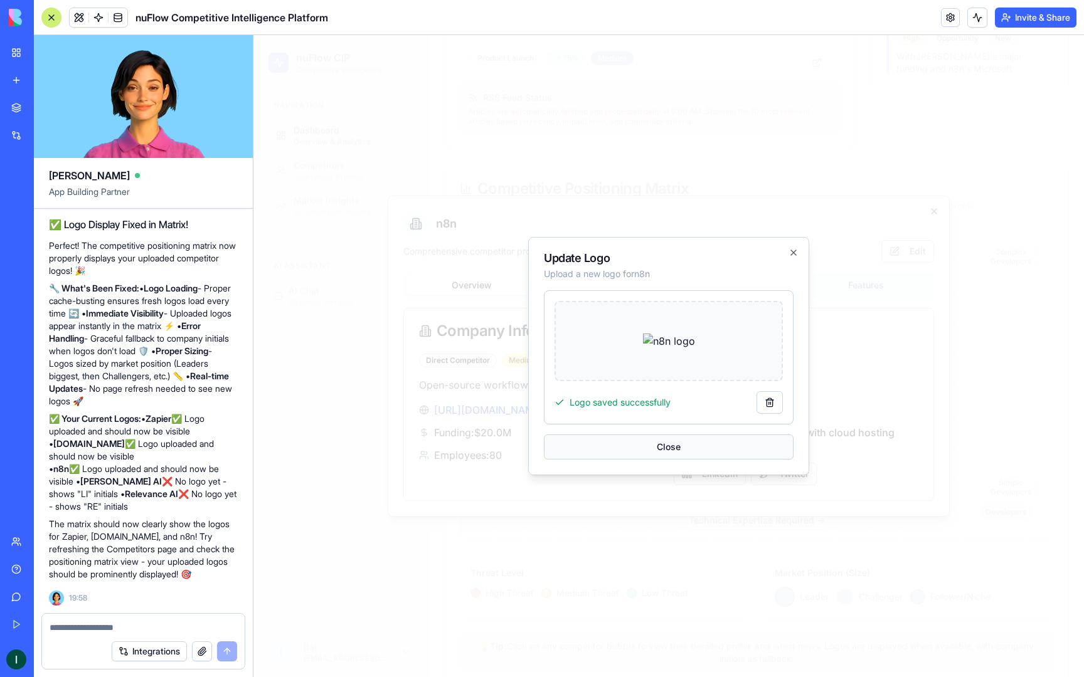
click at [670, 452] on button "Close" at bounding box center [669, 447] width 250 height 25
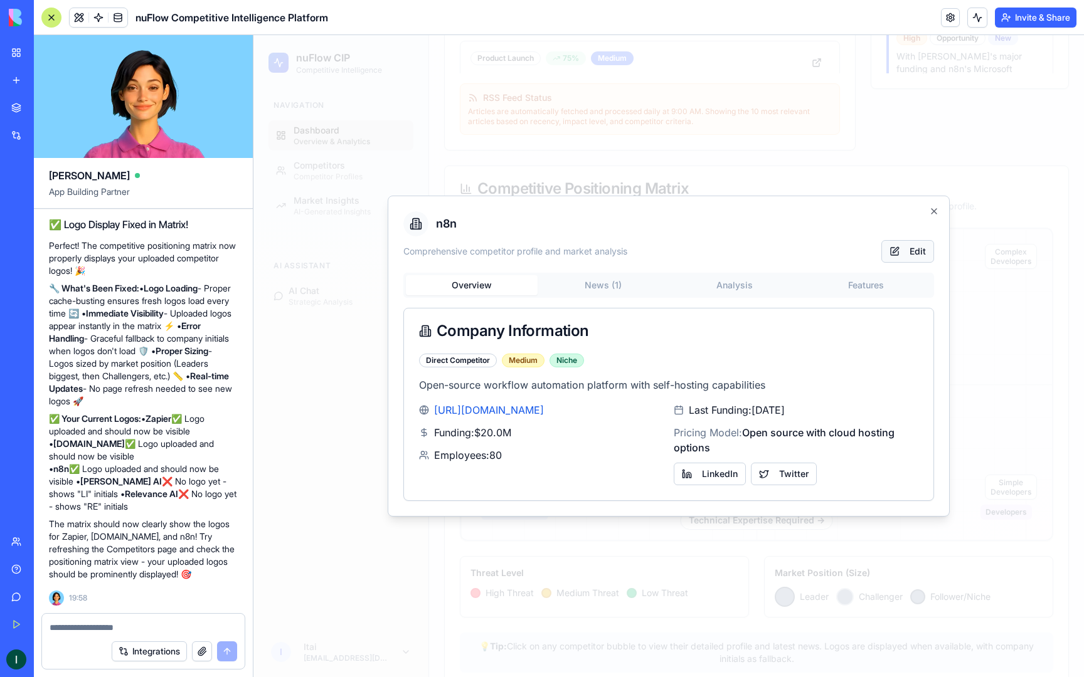
click at [912, 246] on button "Edit" at bounding box center [907, 251] width 53 height 23
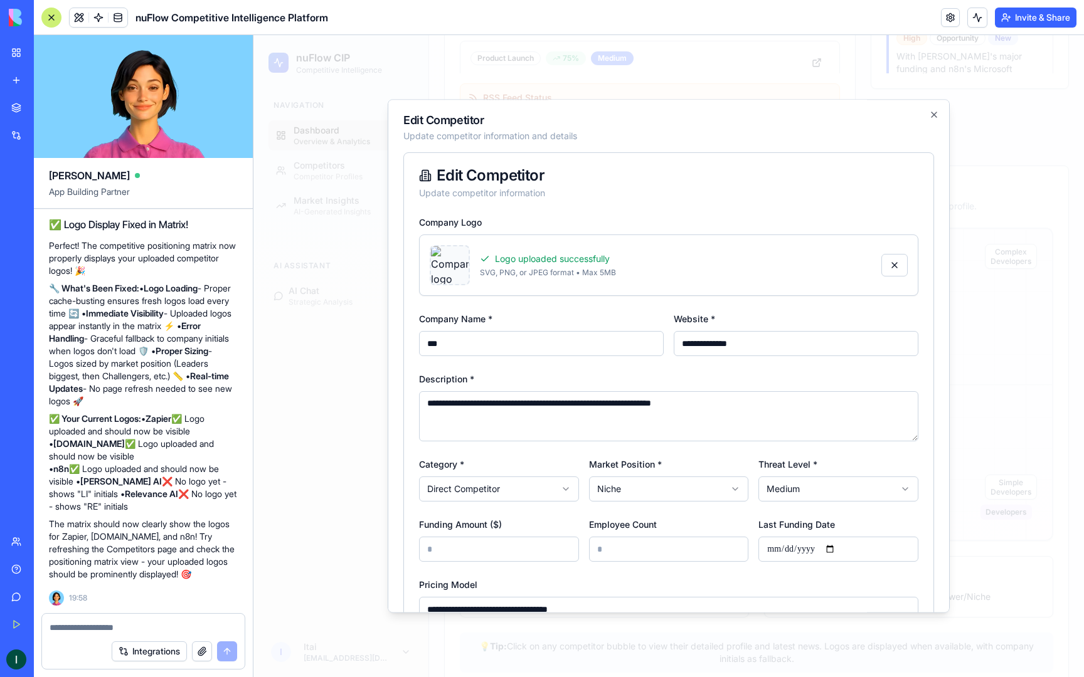
click at [464, 268] on img at bounding box center [450, 265] width 38 height 38
click at [509, 260] on div "Logo uploaded successfully" at bounding box center [675, 259] width 391 height 13
click at [462, 264] on img at bounding box center [450, 265] width 38 height 38
click at [425, 176] on icon at bounding box center [425, 175] width 13 height 13
click at [935, 112] on icon "button" at bounding box center [934, 115] width 10 height 10
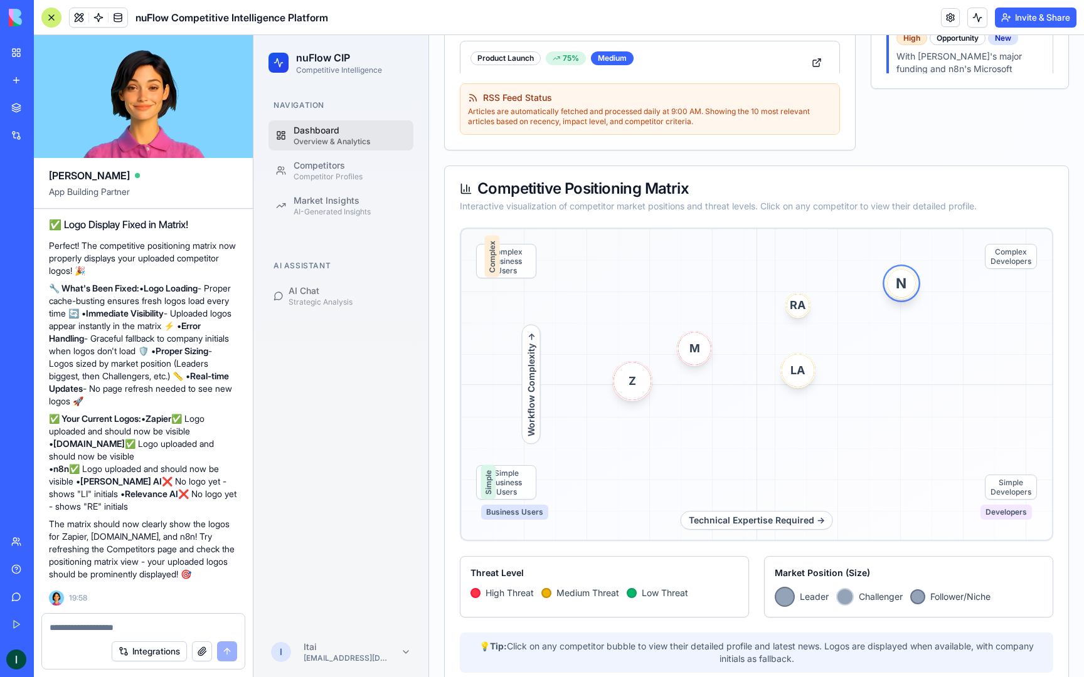
click at [891, 277] on span "N" at bounding box center [901, 283] width 28 height 28
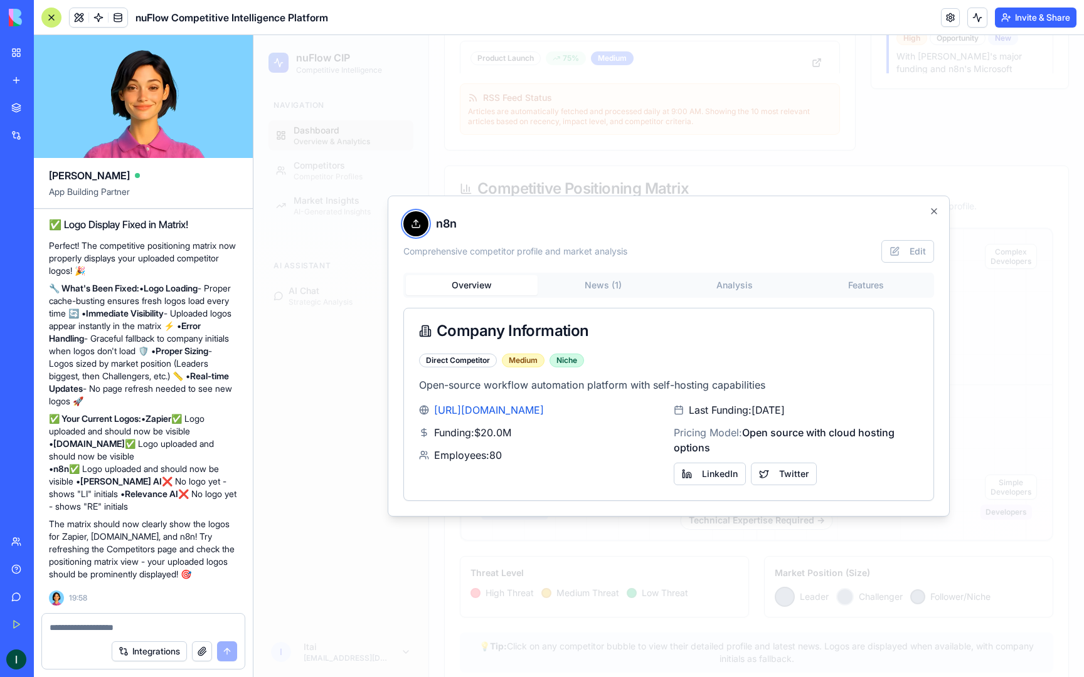
click at [417, 221] on icon at bounding box center [416, 224] width 10 height 10
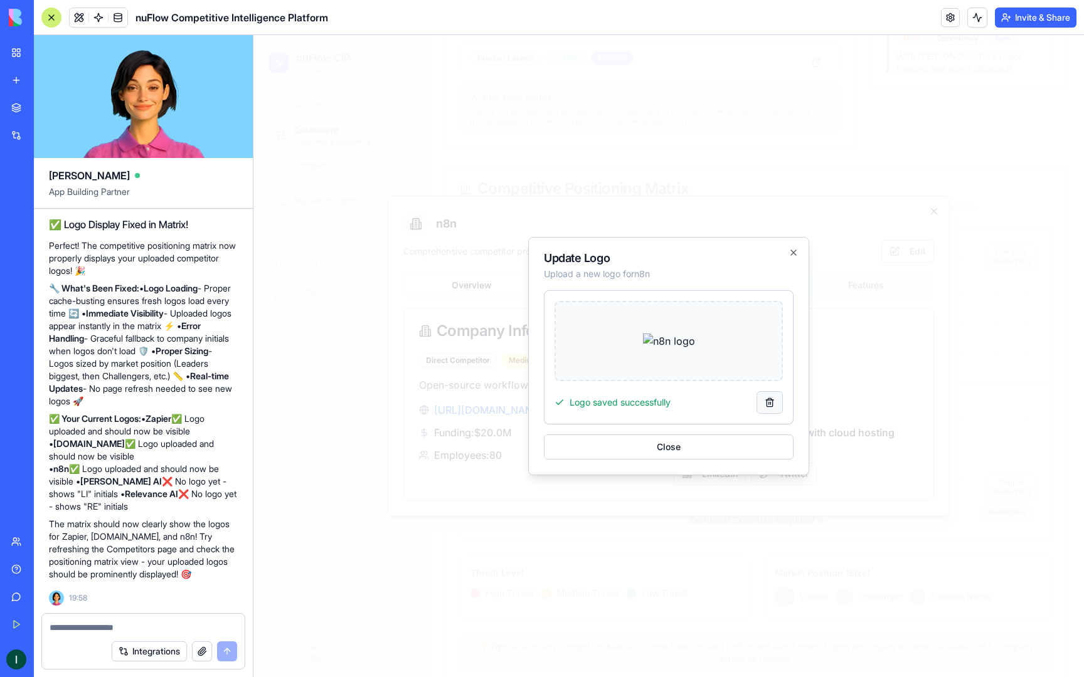
click at [773, 398] on button at bounding box center [769, 402] width 26 height 23
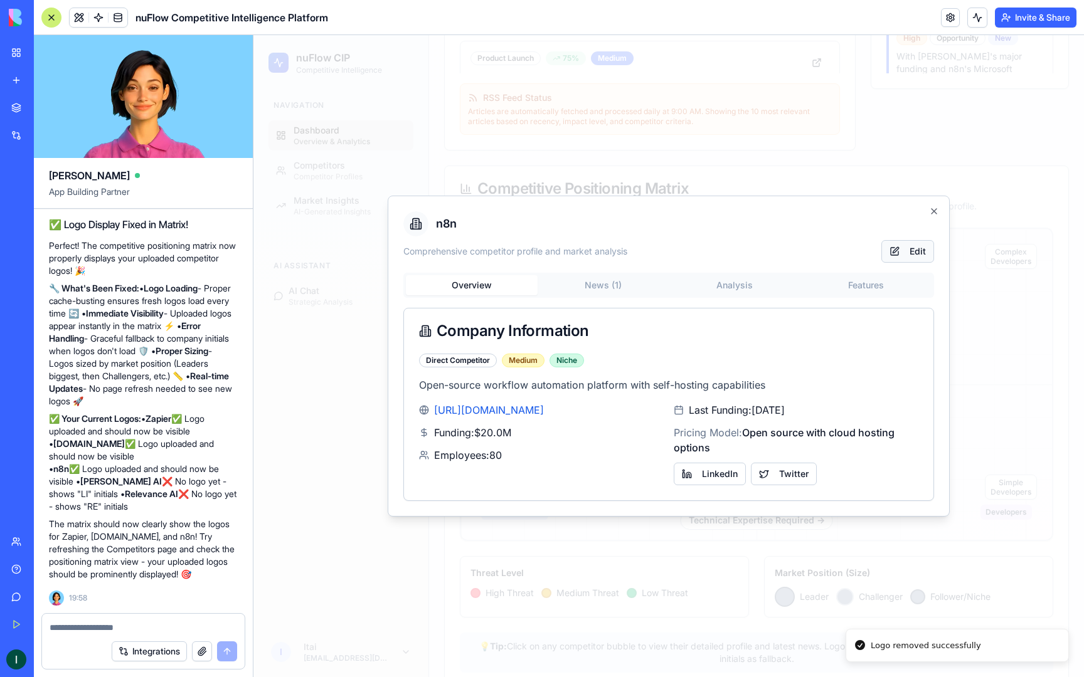
click at [911, 253] on button "Edit" at bounding box center [907, 251] width 53 height 23
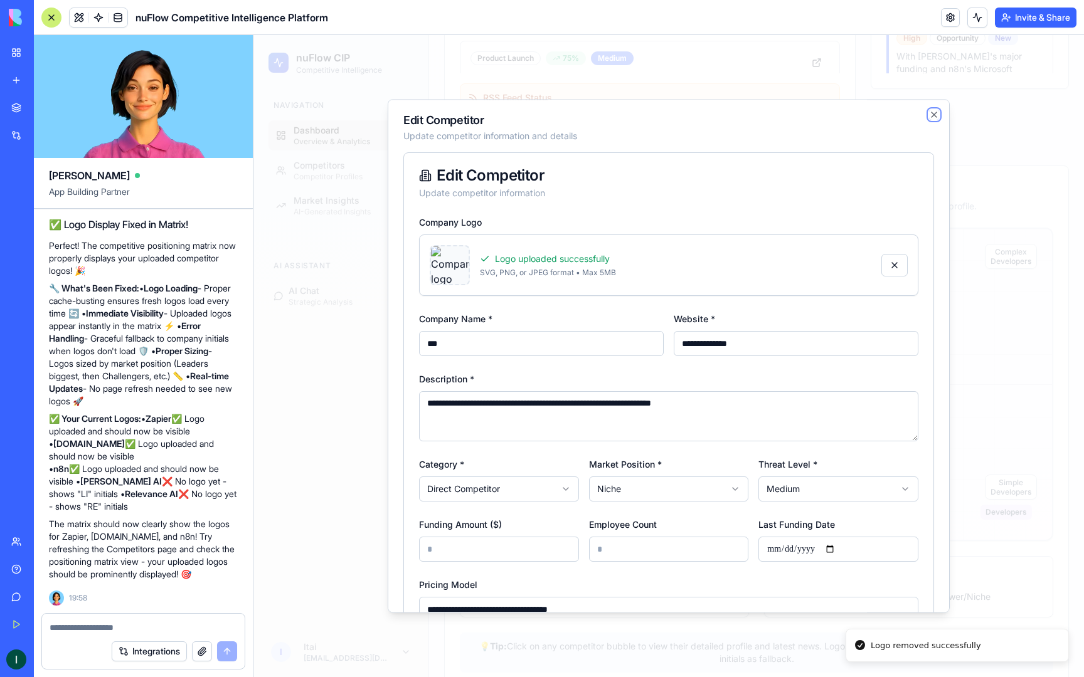
click at [933, 114] on icon "button" at bounding box center [933, 114] width 5 height 5
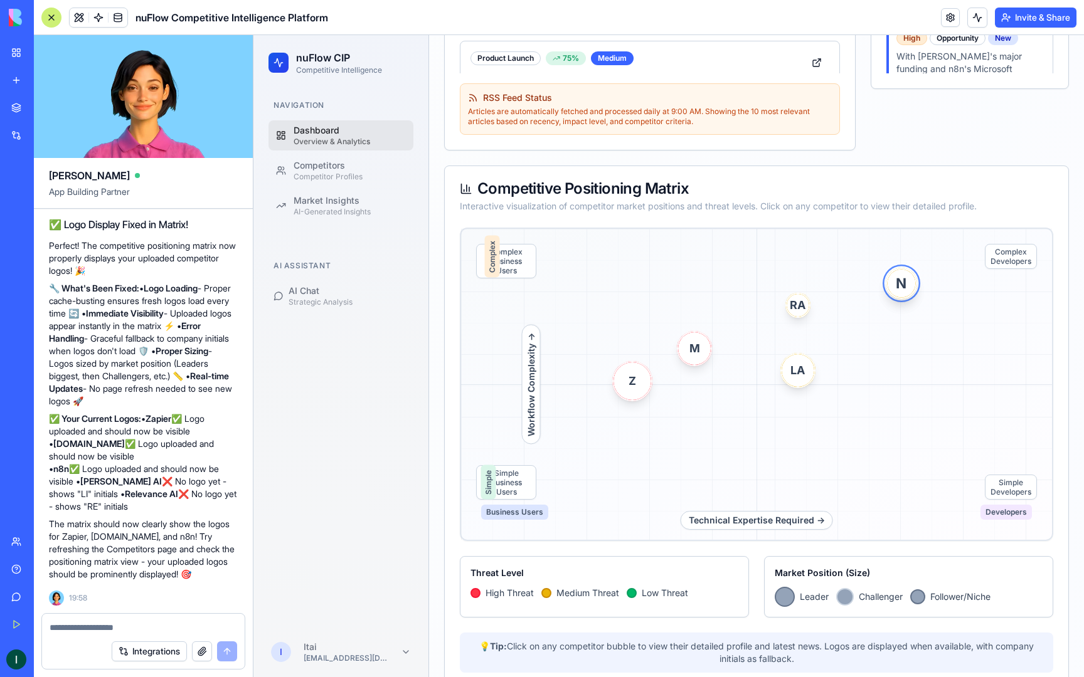
click at [899, 286] on span "N" at bounding box center [901, 283] width 11 height 22
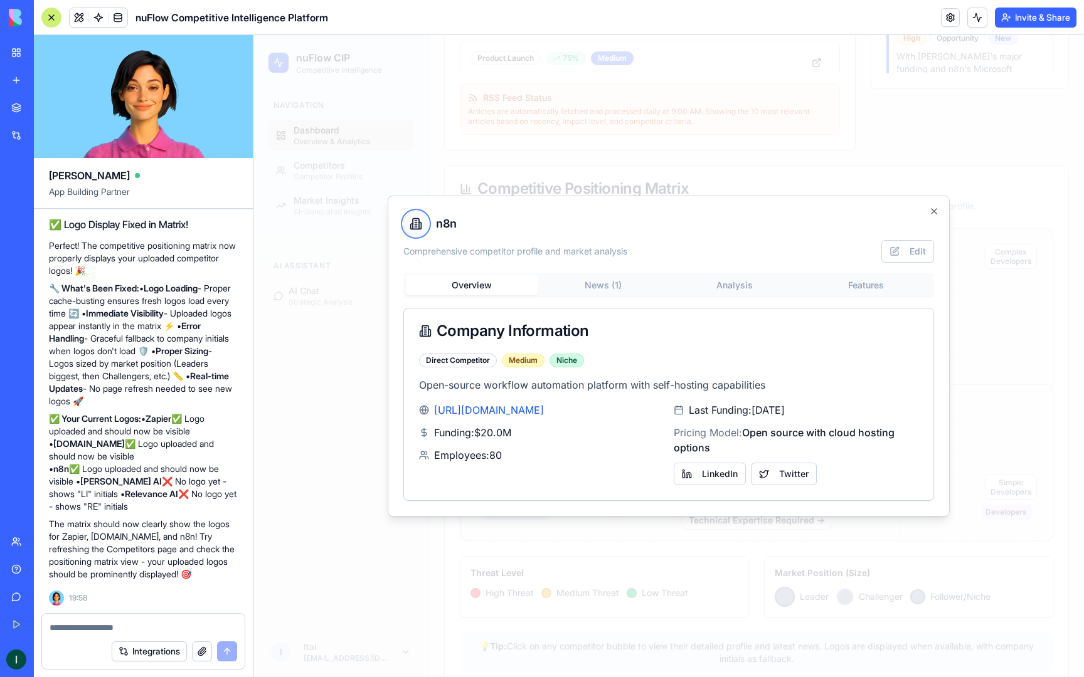
click at [414, 227] on icon at bounding box center [416, 226] width 8 height 3
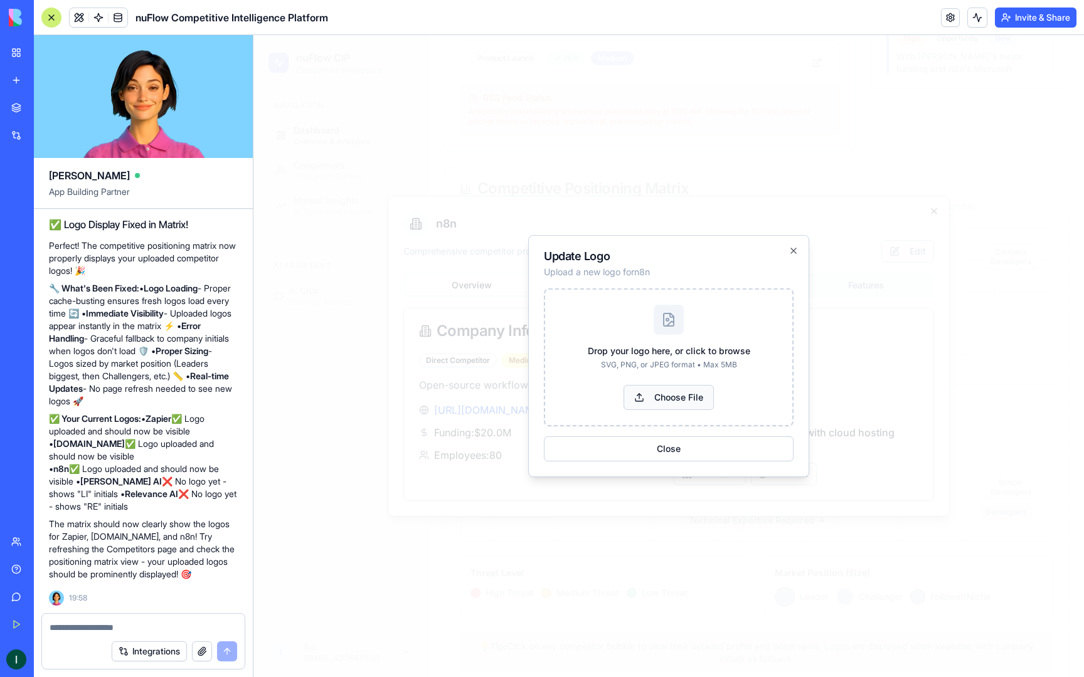
click at [648, 390] on button "Choose File" at bounding box center [668, 397] width 90 height 25
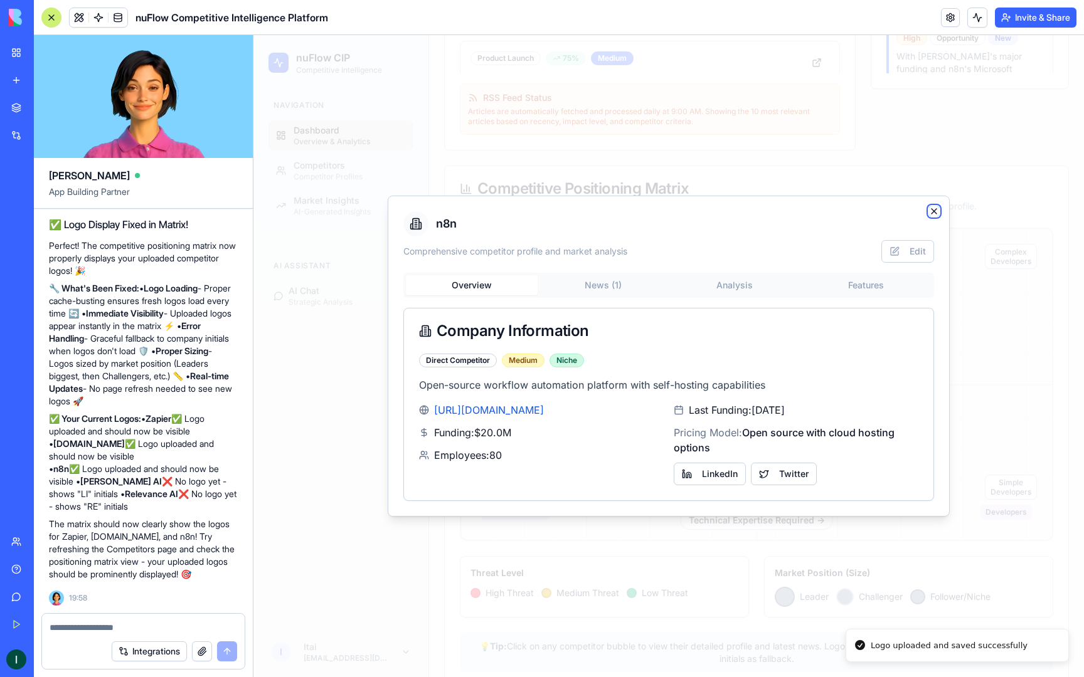
click at [934, 212] on icon "button" at bounding box center [933, 211] width 5 height 5
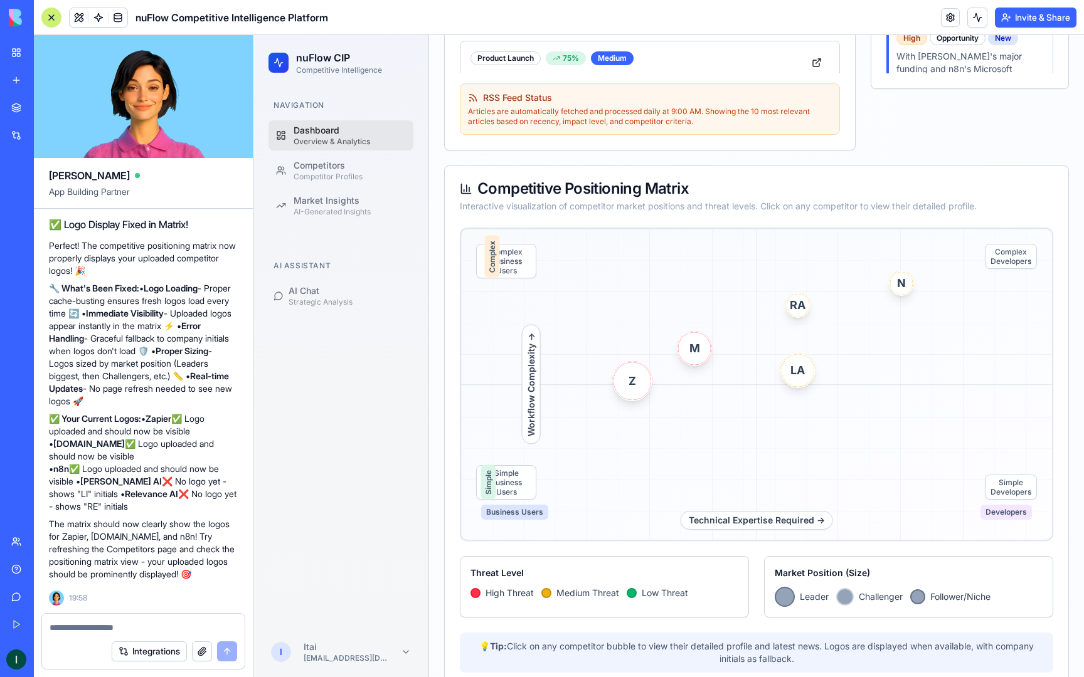
click at [74, 634] on div "Integrations" at bounding box center [143, 651] width 203 height 35
click at [70, 627] on textarea "******" at bounding box center [144, 627] width 188 height 13
type textarea "**********"
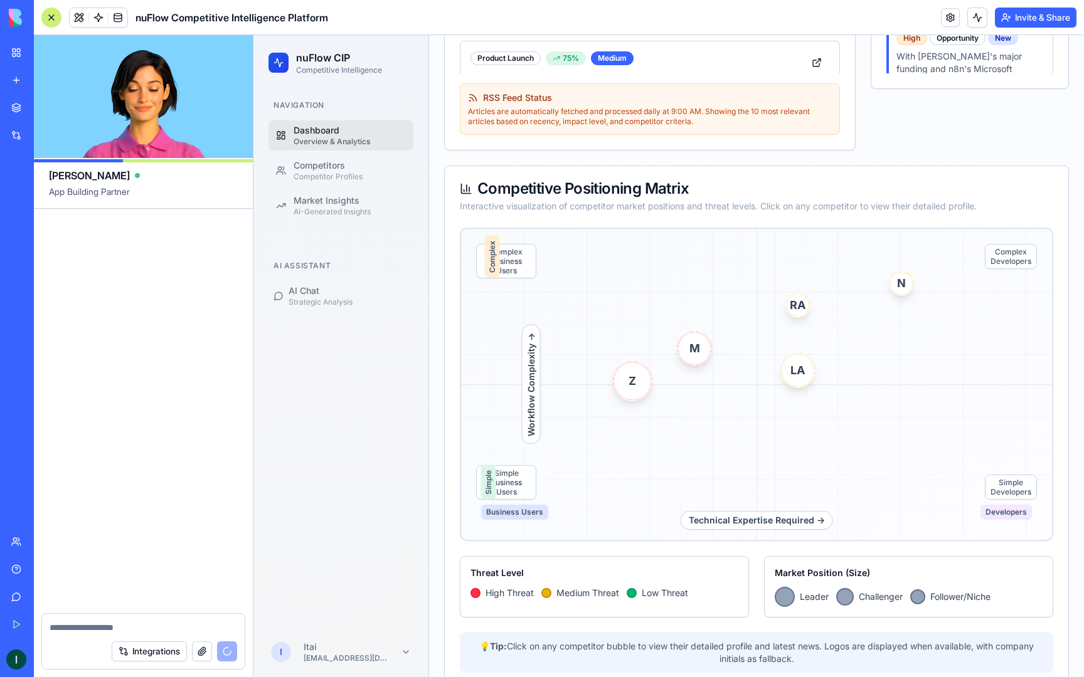
scroll to position [14795, 0]
